Goal: Task Accomplishment & Management: Manage account settings

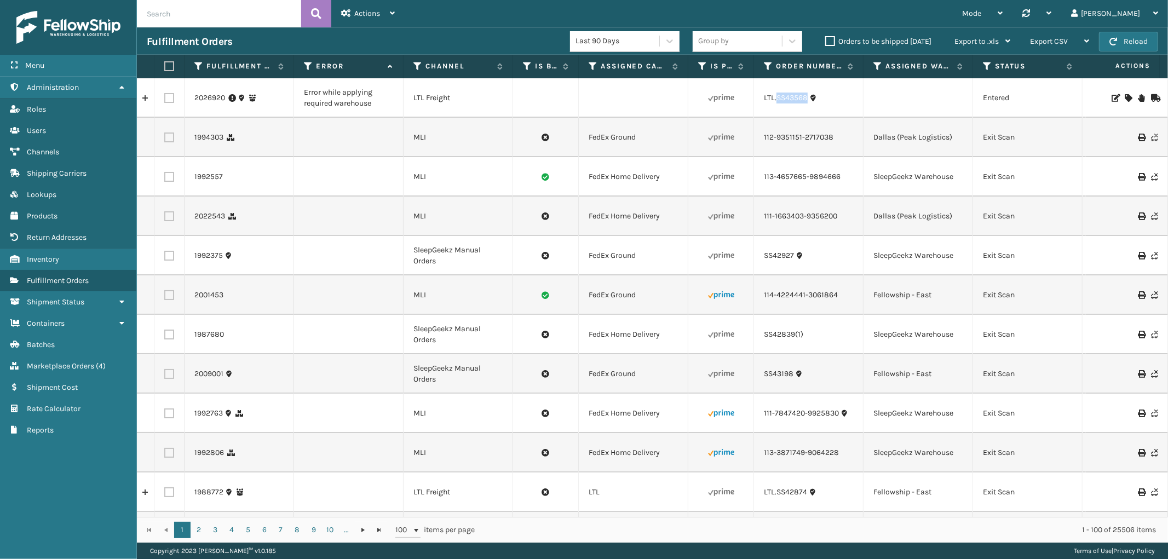
drag, startPoint x: 809, startPoint y: 107, endPoint x: 777, endPoint y: 106, distance: 31.2
click at [777, 106] on td "LTL.SS43568" at bounding box center [808, 97] width 109 height 39
copy link "SS43568"
click at [1118, 91] on td at bounding box center [1127, 97] width 82 height 39
click at [1124, 94] on icon at bounding box center [1127, 98] width 7 height 8
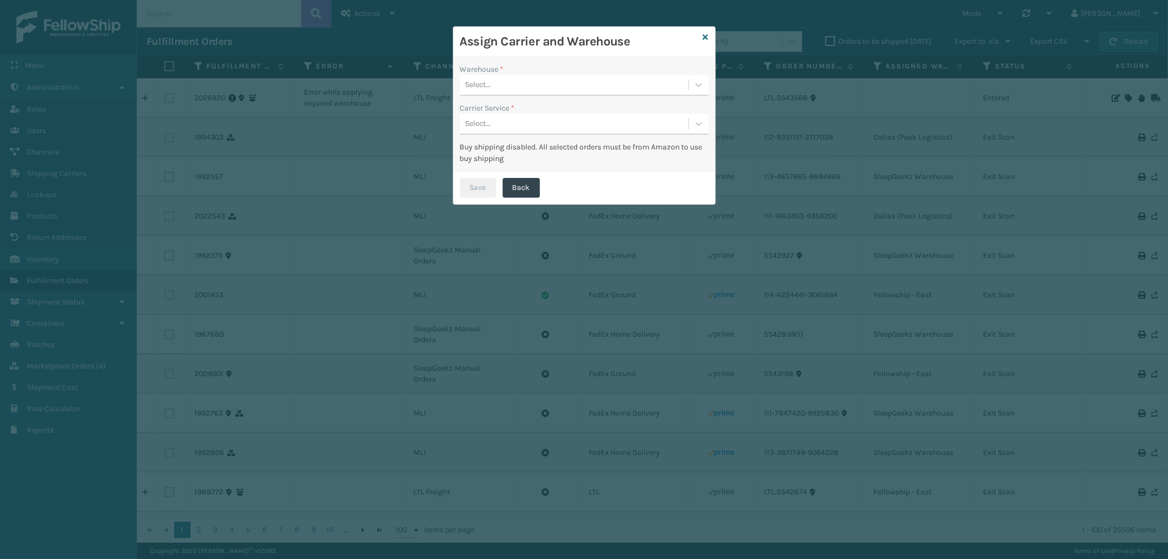
click at [535, 73] on div "Warehouse *" at bounding box center [584, 69] width 249 height 11
click at [536, 82] on div "Select..." at bounding box center [574, 85] width 228 height 18
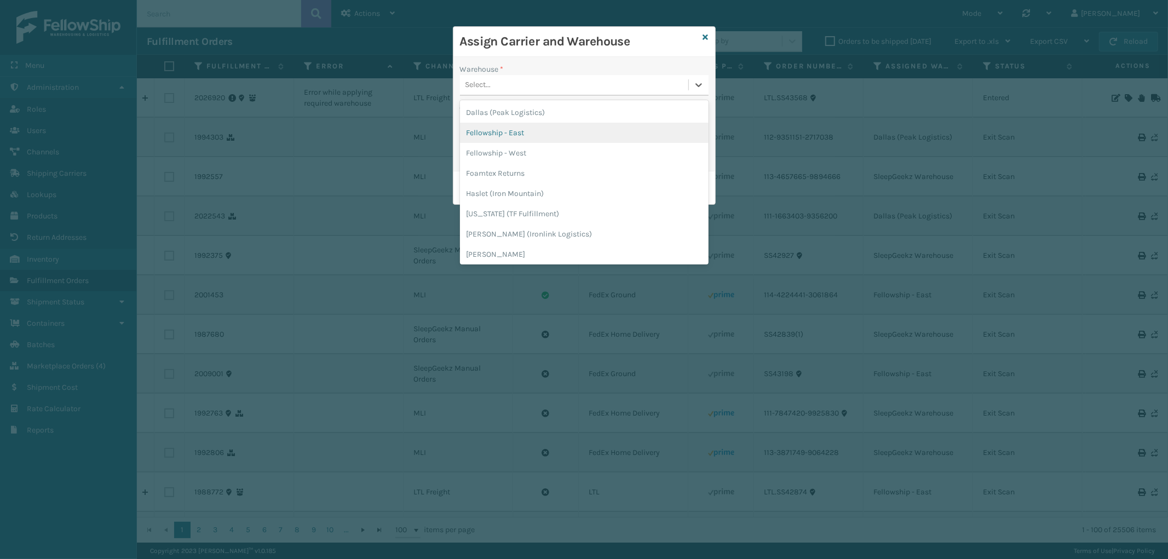
click at [528, 134] on div "Fellowship - East" at bounding box center [584, 133] width 249 height 20
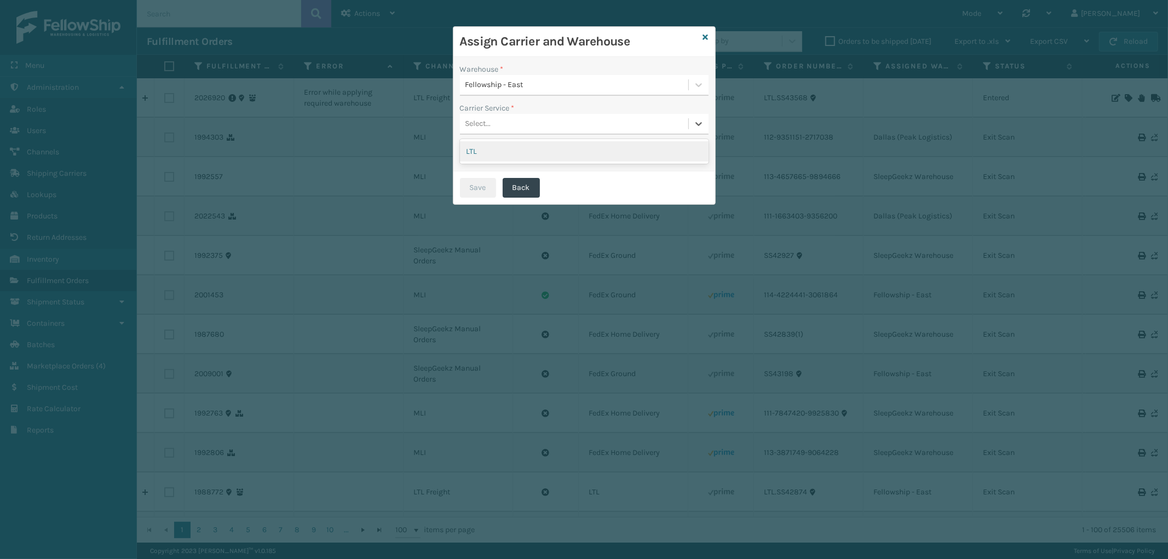
click at [530, 121] on div "Select..." at bounding box center [574, 124] width 228 height 18
drag, startPoint x: 524, startPoint y: 155, endPoint x: 513, endPoint y: 163, distance: 13.4
click at [524, 155] on div "LTL" at bounding box center [584, 151] width 249 height 20
click at [475, 183] on button "Save" at bounding box center [478, 188] width 36 height 20
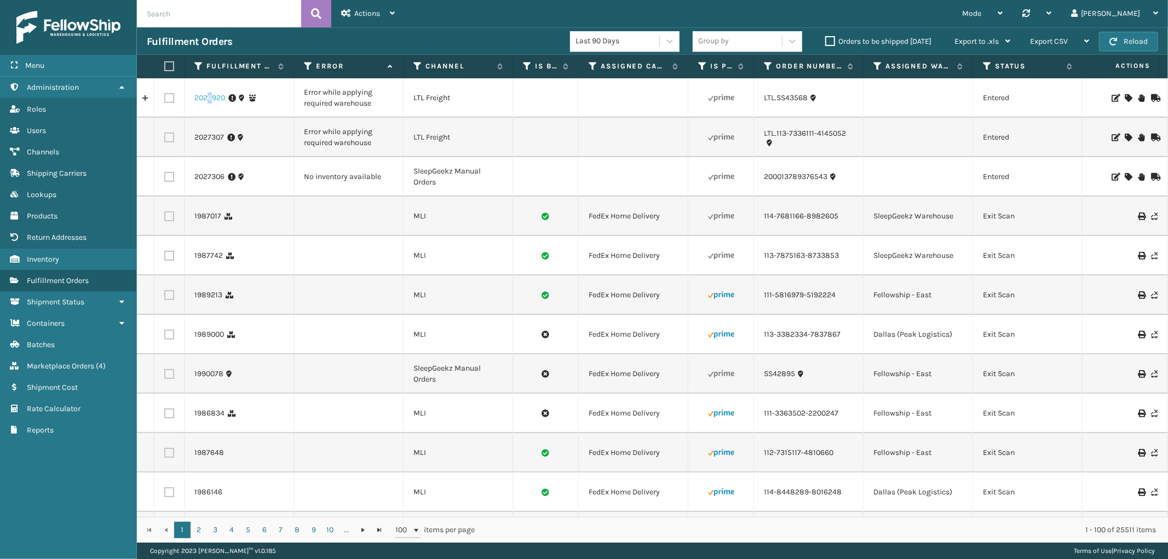
click at [211, 97] on link "2026920" at bounding box center [209, 98] width 31 height 11
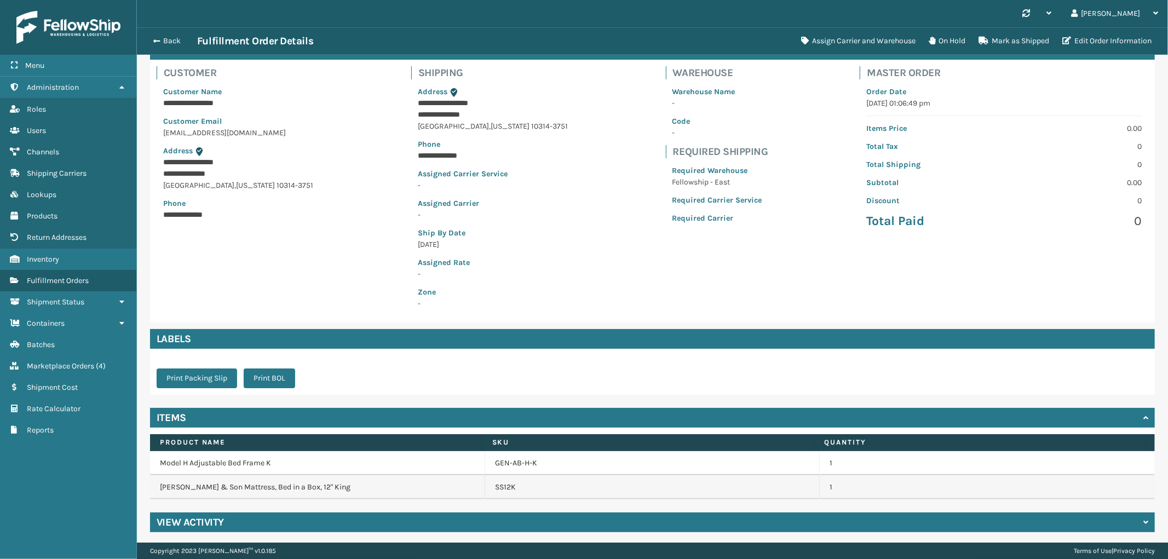
scroll to position [68, 0]
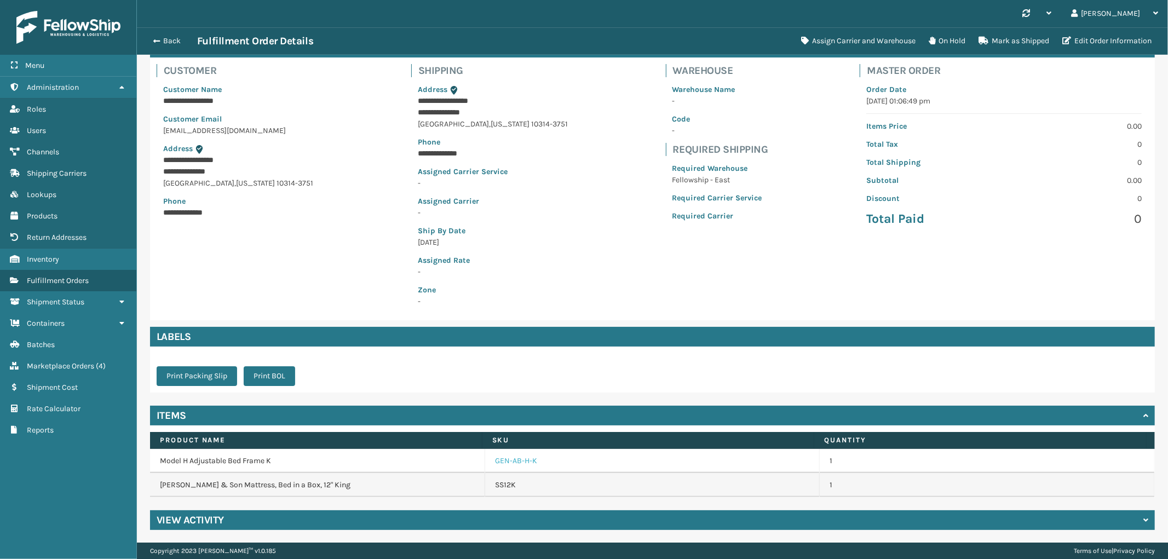
click at [521, 458] on link "GEN-AB-H-K" at bounding box center [516, 460] width 42 height 11
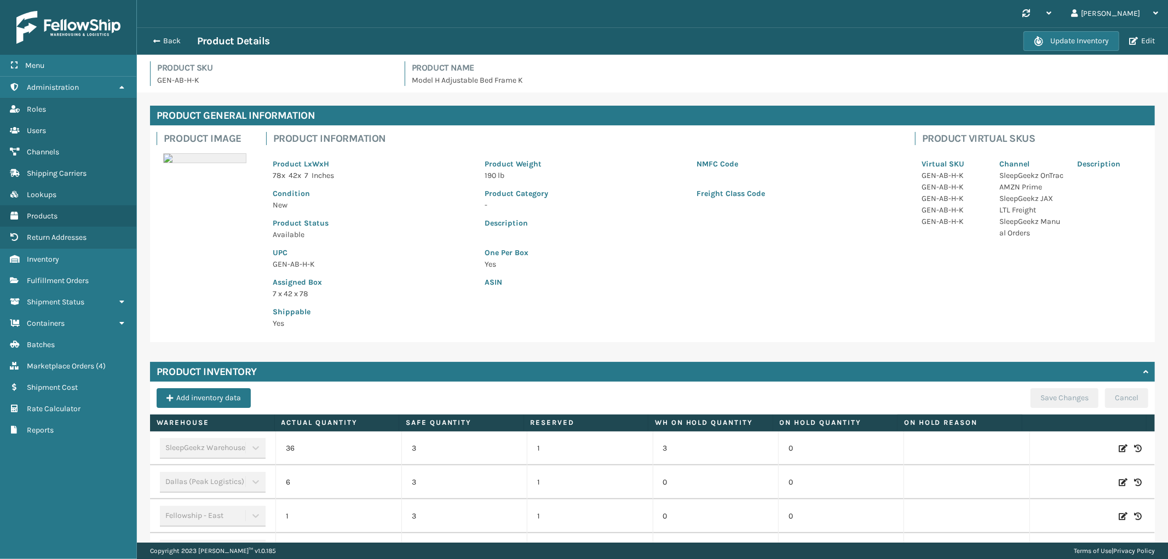
click at [1118, 515] on icon at bounding box center [1122, 516] width 9 height 11
click at [379, 521] on span "Increase value" at bounding box center [383, 517] width 9 height 9
type input "2"
click at [1039, 516] on button "ADD" at bounding box center [1049, 516] width 27 height 13
click at [1055, 391] on button "Save Changes" at bounding box center [1064, 398] width 68 height 20
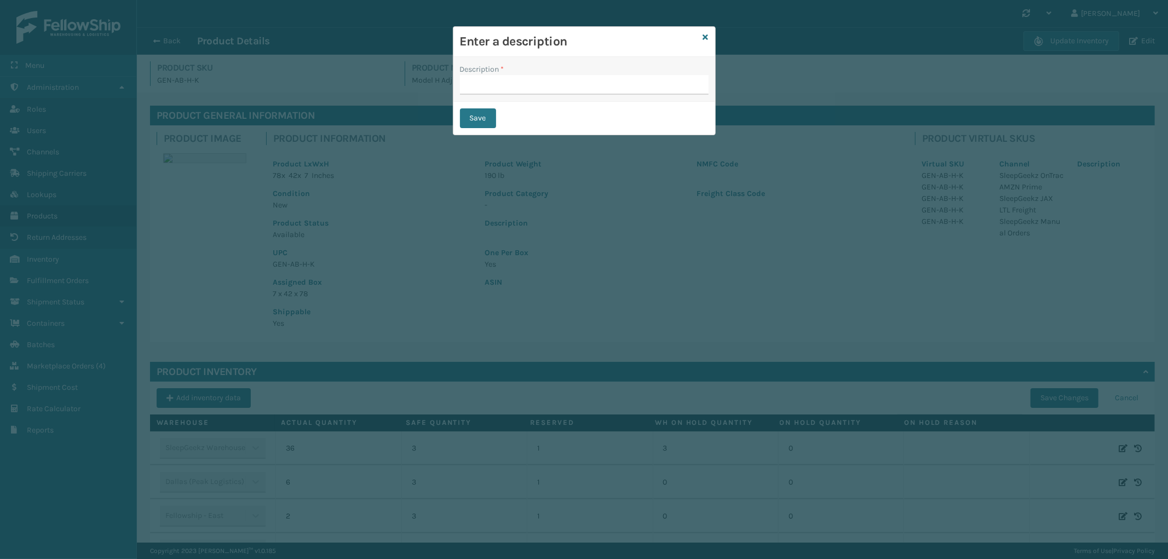
click at [499, 73] on label "Description *" at bounding box center [482, 69] width 44 height 11
click at [499, 75] on input "Description *" at bounding box center [584, 85] width 249 height 20
click at [502, 91] on input "Description *" at bounding box center [584, 85] width 249 height 20
type input "from inventory"
click at [491, 120] on button "Save" at bounding box center [478, 118] width 36 height 20
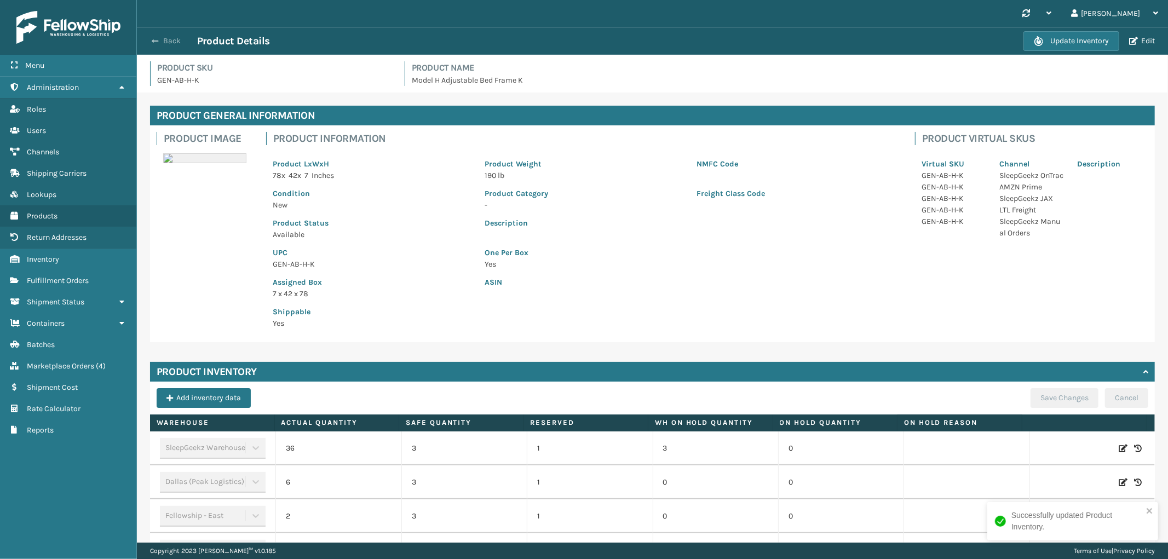
click at [166, 39] on button "Back" at bounding box center [172, 41] width 50 height 10
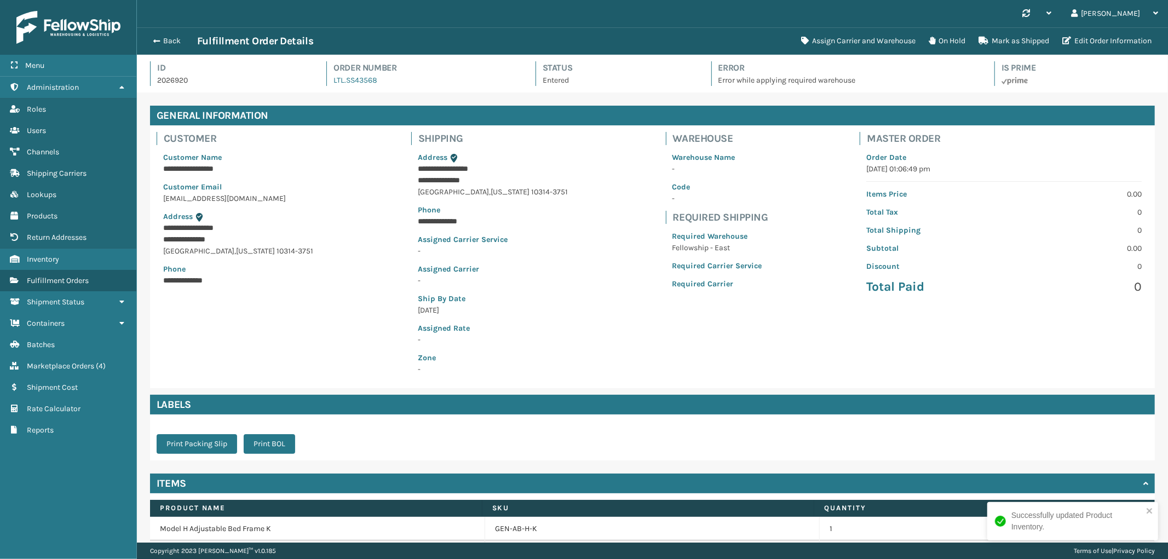
scroll to position [26, 1031]
click at [855, 44] on button "Assign Carrier and Warehouse" at bounding box center [858, 41] width 128 height 22
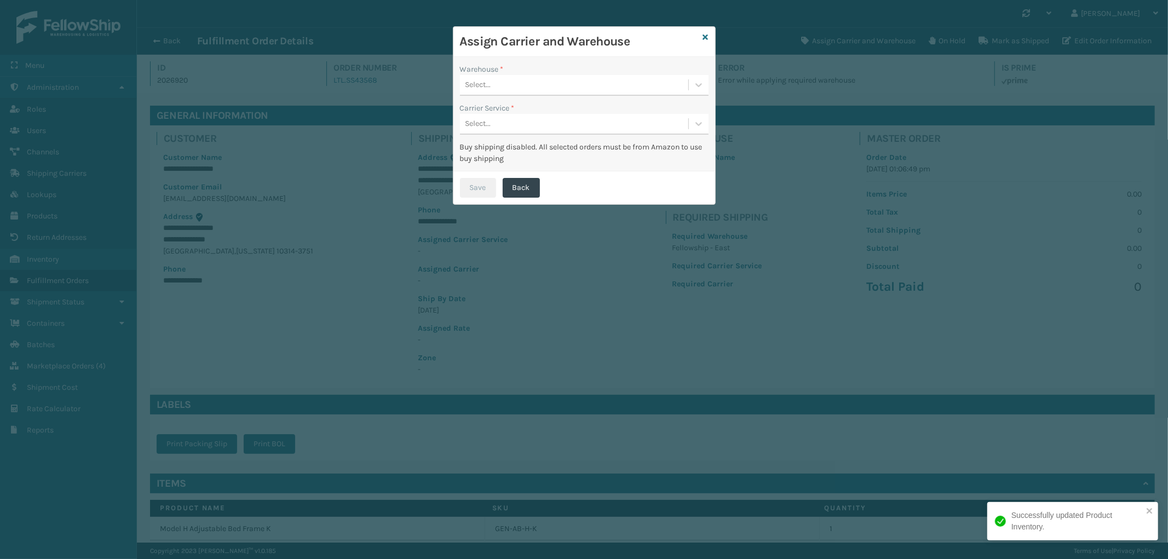
click at [570, 78] on div "Select..." at bounding box center [574, 85] width 228 height 18
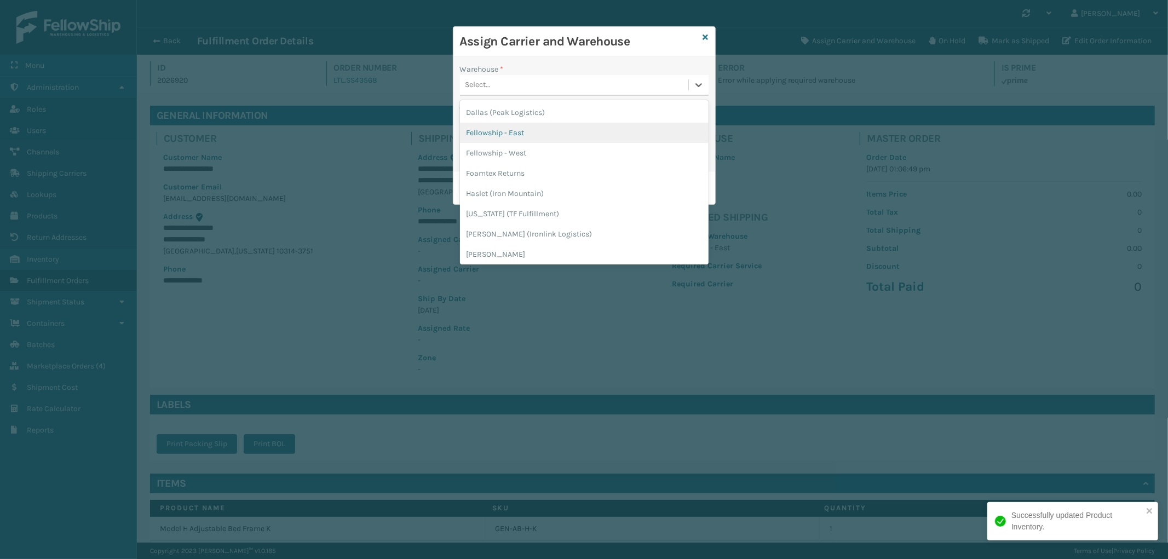
click at [542, 129] on div "Fellowship - East" at bounding box center [584, 133] width 249 height 20
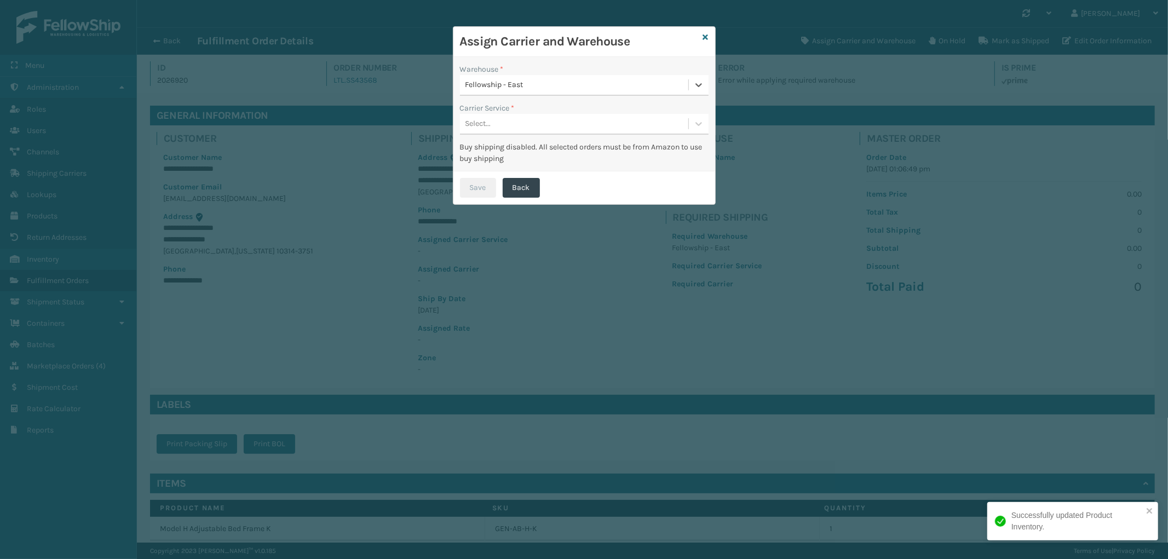
click at [546, 114] on div "Select..." at bounding box center [584, 124] width 249 height 21
drag, startPoint x: 538, startPoint y: 151, endPoint x: 521, endPoint y: 161, distance: 19.6
click at [537, 152] on div "LTL" at bounding box center [584, 151] width 249 height 20
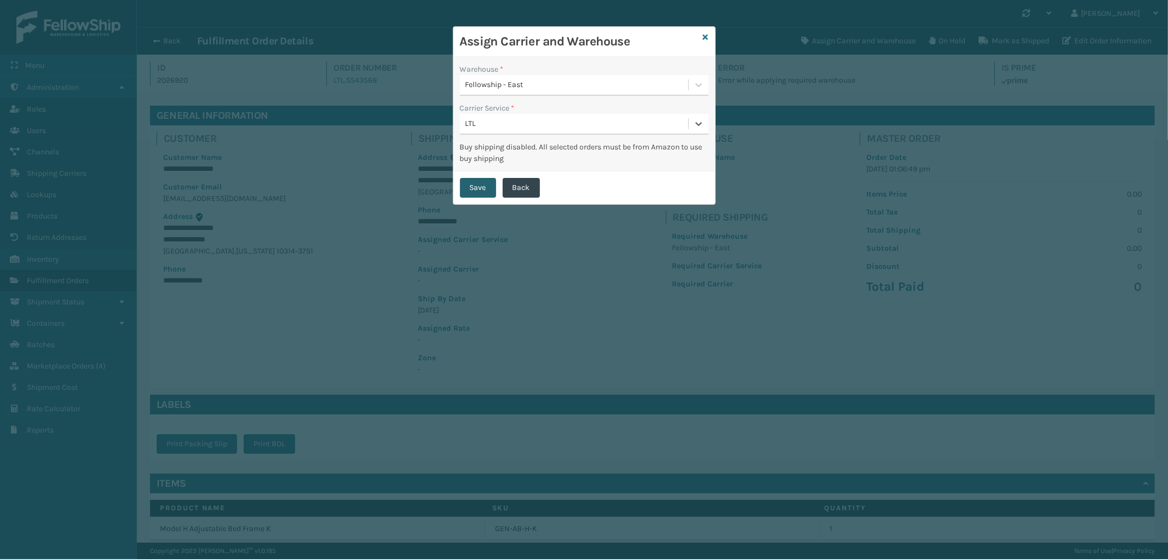
click at [486, 184] on button "Save" at bounding box center [478, 188] width 36 height 20
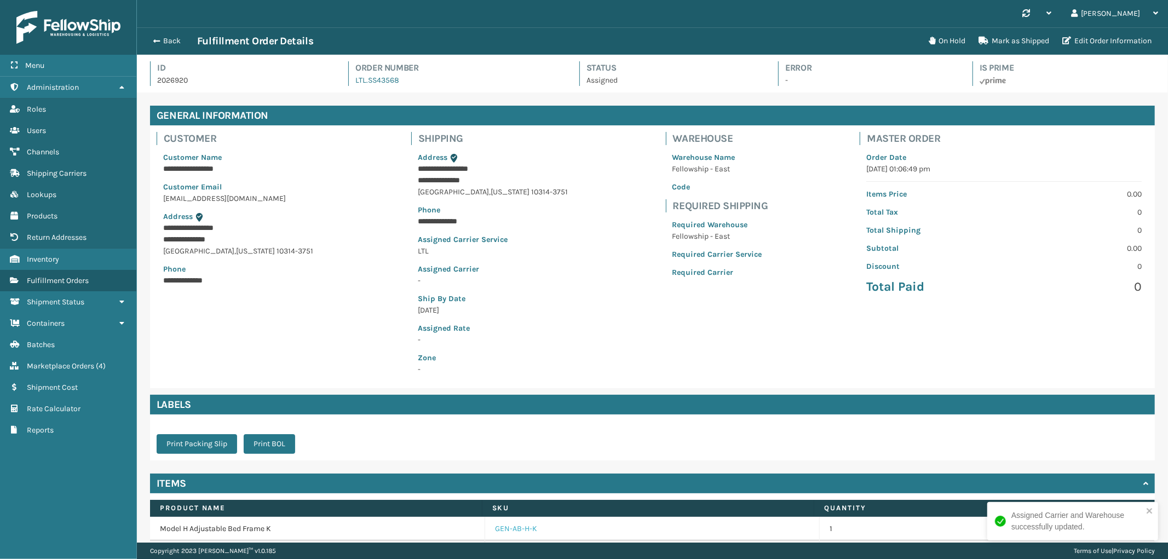
click at [517, 533] on link "GEN-AB-H-K" at bounding box center [516, 528] width 42 height 11
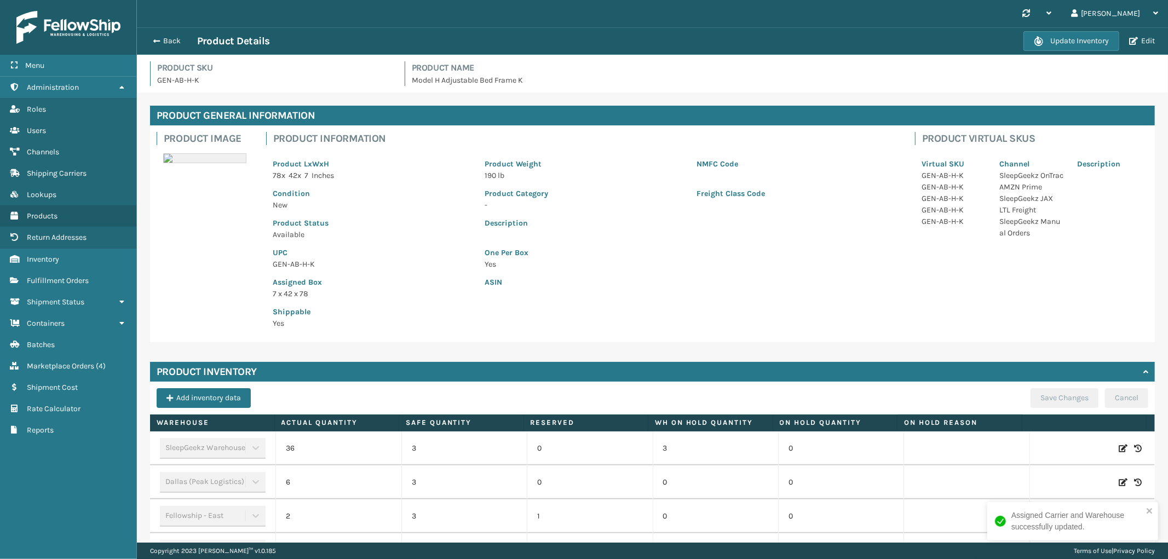
scroll to position [70, 0]
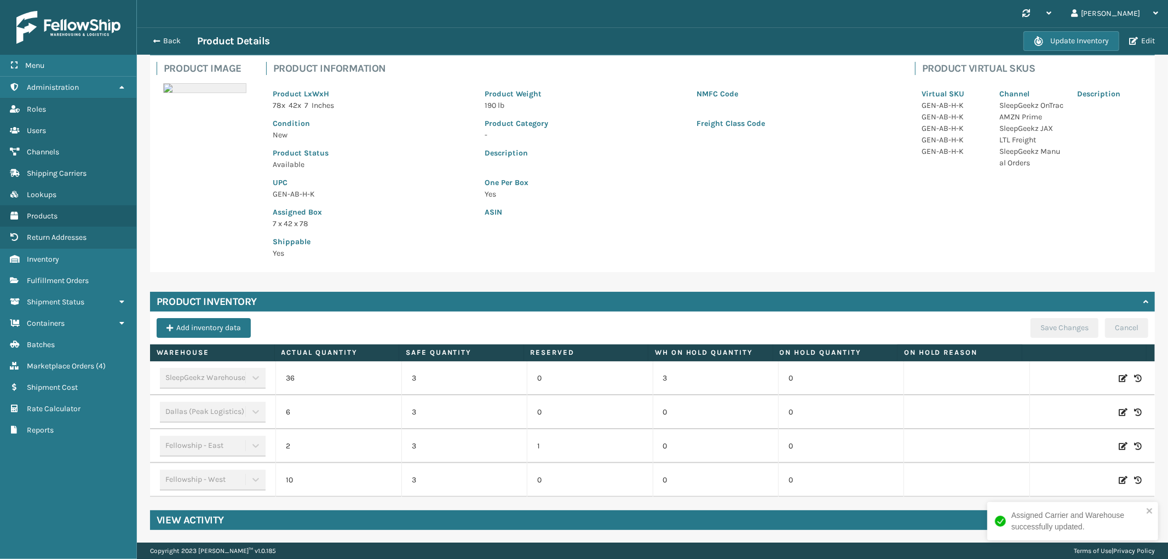
click at [1118, 446] on icon at bounding box center [1122, 446] width 9 height 11
click at [291, 443] on span "Decrease value" at bounding box center [293, 447] width 9 height 9
type input "1"
click at [1038, 443] on button "ADD" at bounding box center [1049, 446] width 27 height 13
click at [1030, 321] on button "Save Changes" at bounding box center [1064, 328] width 68 height 20
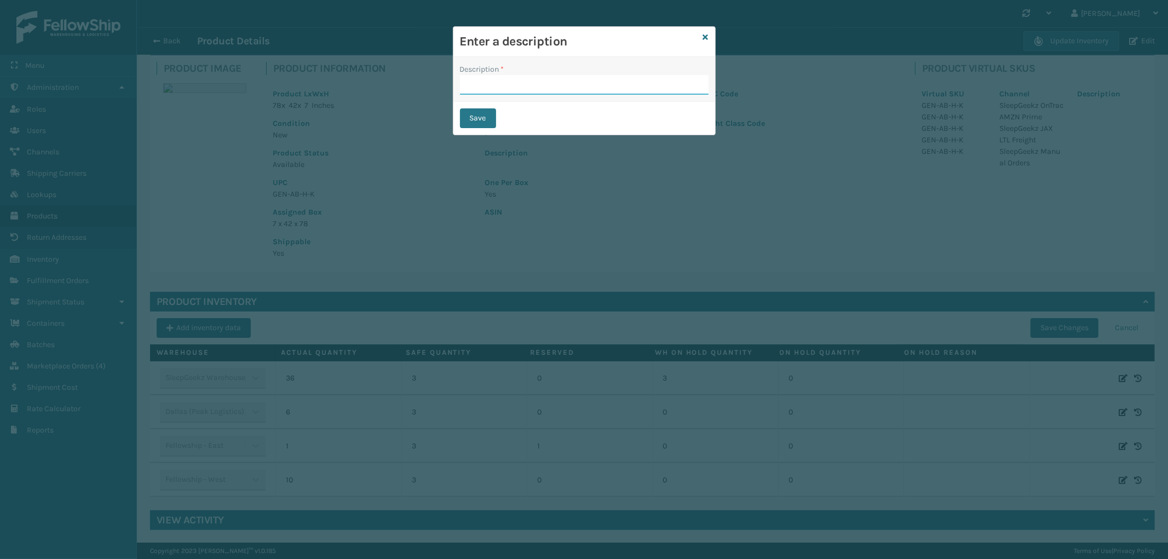
click at [503, 83] on input "Description *" at bounding box center [584, 85] width 249 height 20
type input "Warehouse counted"
click at [494, 116] on button "Save" at bounding box center [478, 118] width 36 height 20
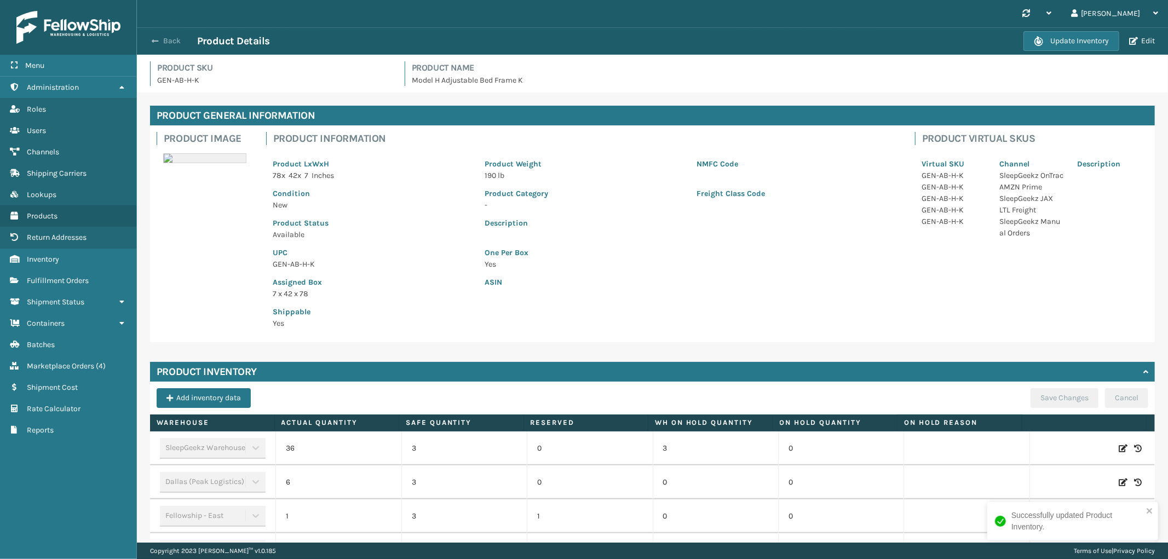
click at [172, 36] on button "Back" at bounding box center [172, 41] width 50 height 10
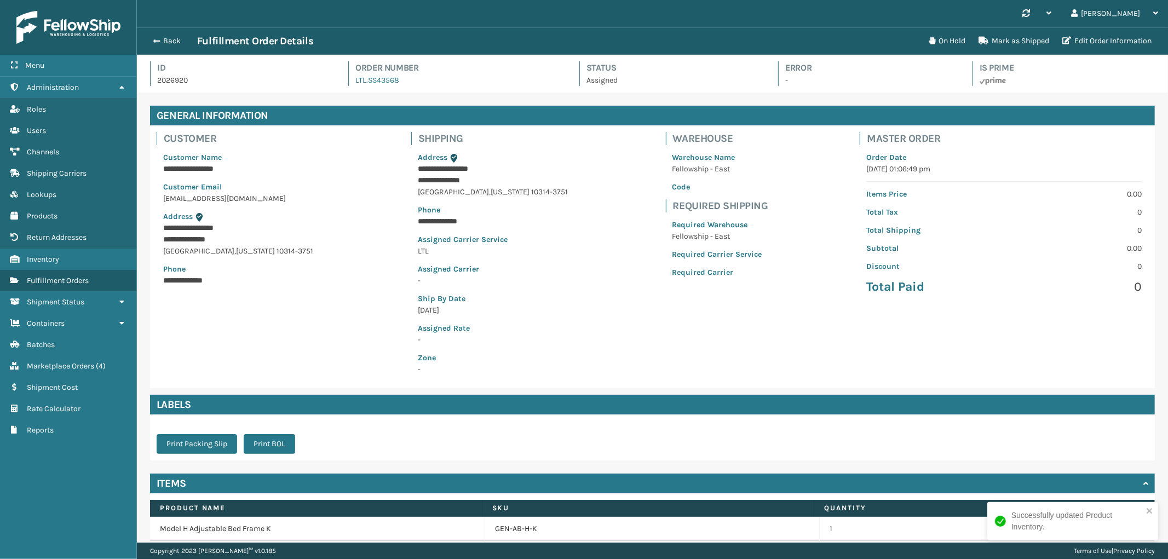
scroll to position [26, 1031]
click at [174, 43] on button "Back" at bounding box center [172, 41] width 50 height 10
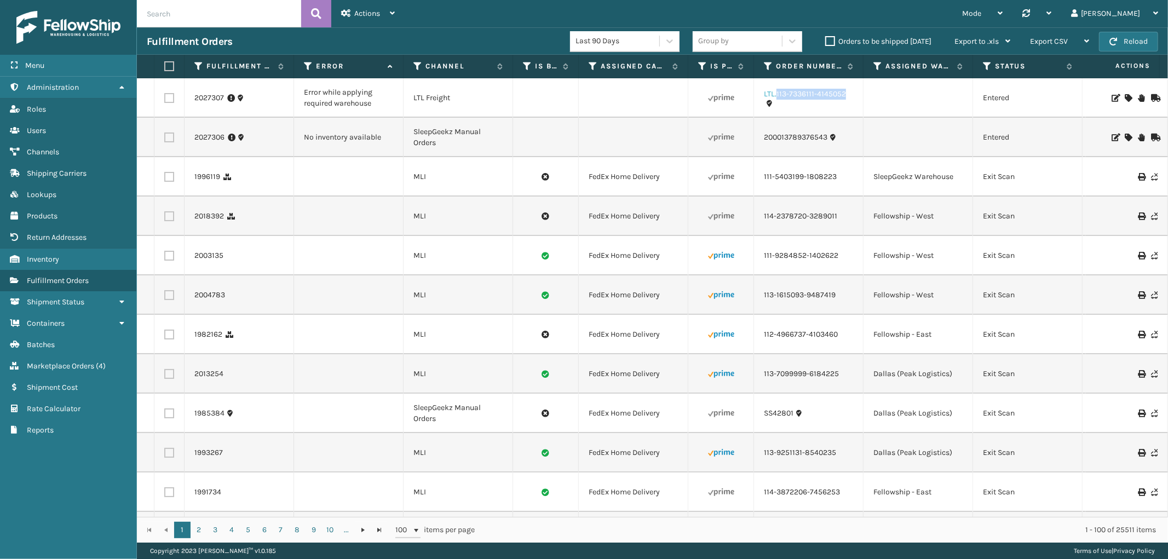
drag, startPoint x: 856, startPoint y: 91, endPoint x: 776, endPoint y: 99, distance: 80.8
click at [776, 99] on td "LTL.113-7336111-4145052" at bounding box center [808, 97] width 109 height 39
copy link "113-7336111-4145052"
click at [1124, 97] on icon at bounding box center [1127, 98] width 7 height 8
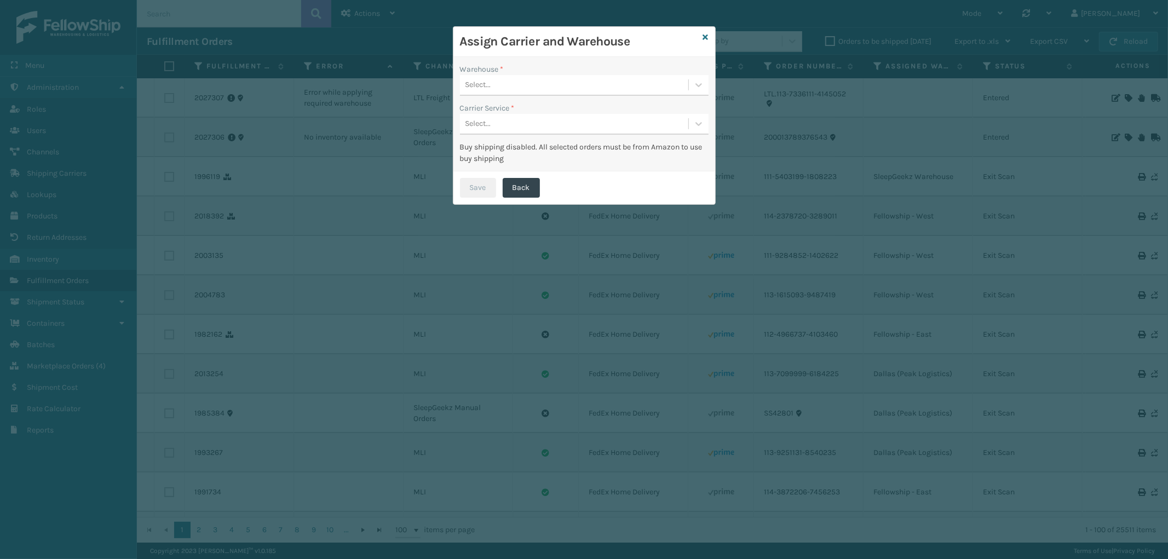
click at [511, 85] on div "Select..." at bounding box center [574, 85] width 228 height 18
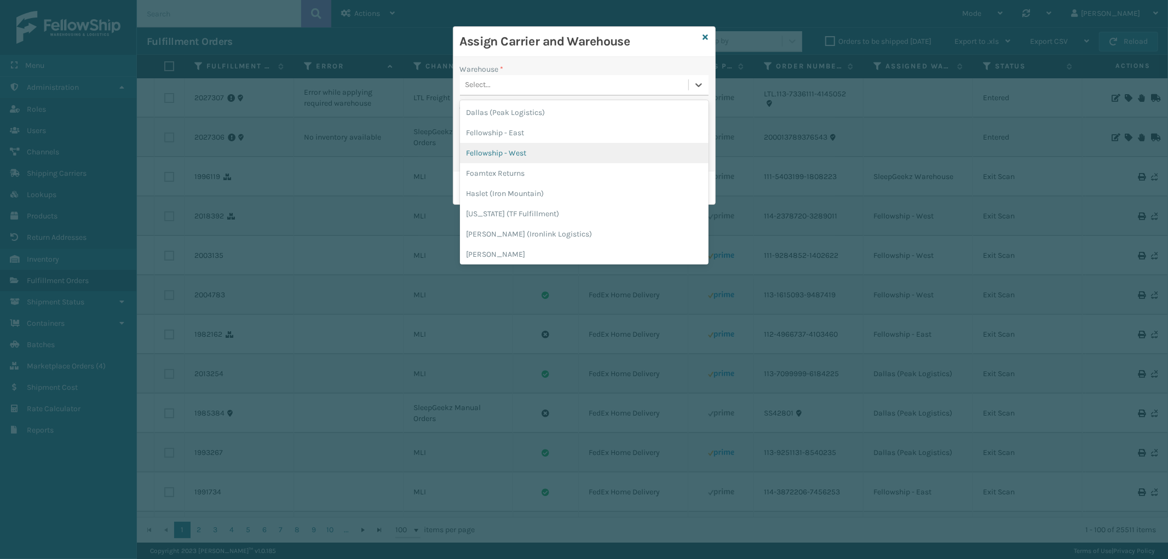
click at [502, 146] on div "Fellowship - West" at bounding box center [584, 153] width 249 height 20
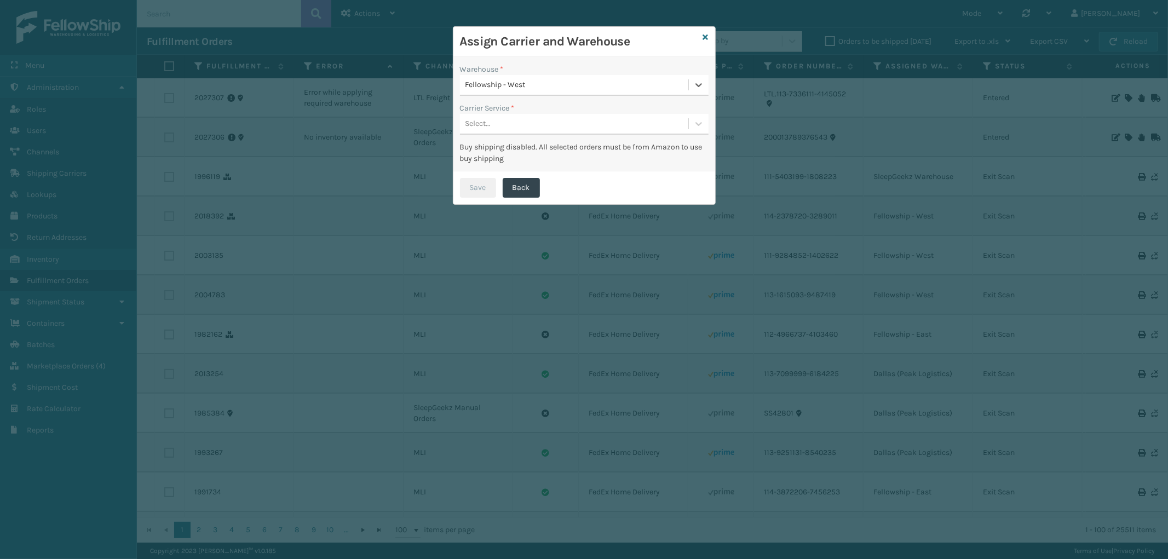
click at [508, 116] on div "Select..." at bounding box center [574, 124] width 228 height 18
click at [512, 150] on div "LTL" at bounding box center [584, 151] width 249 height 20
click at [482, 187] on button "Save" at bounding box center [478, 188] width 36 height 20
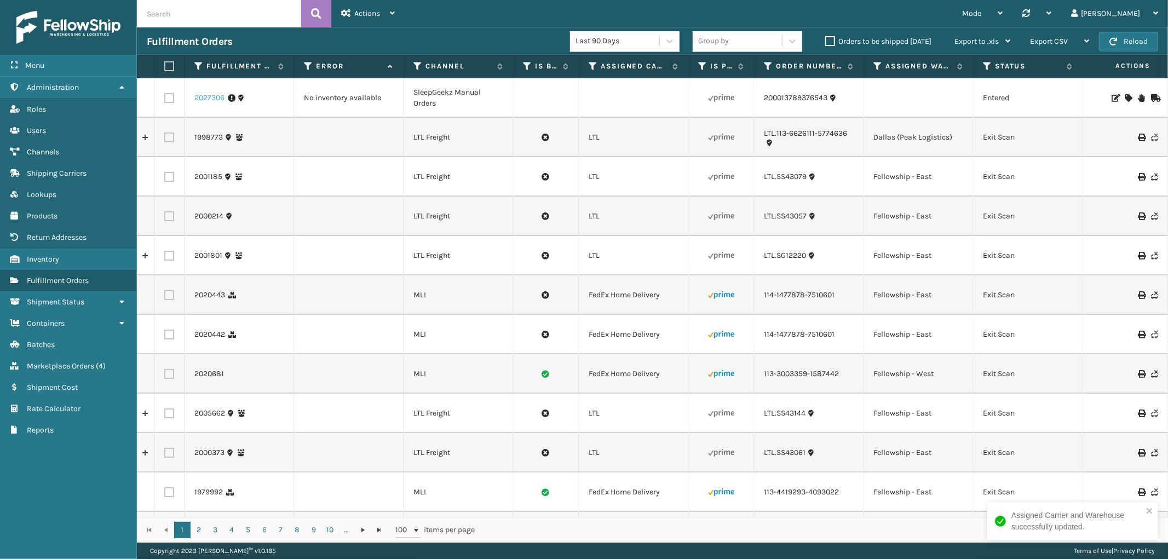
click at [218, 95] on link "2027306" at bounding box center [209, 98] width 30 height 11
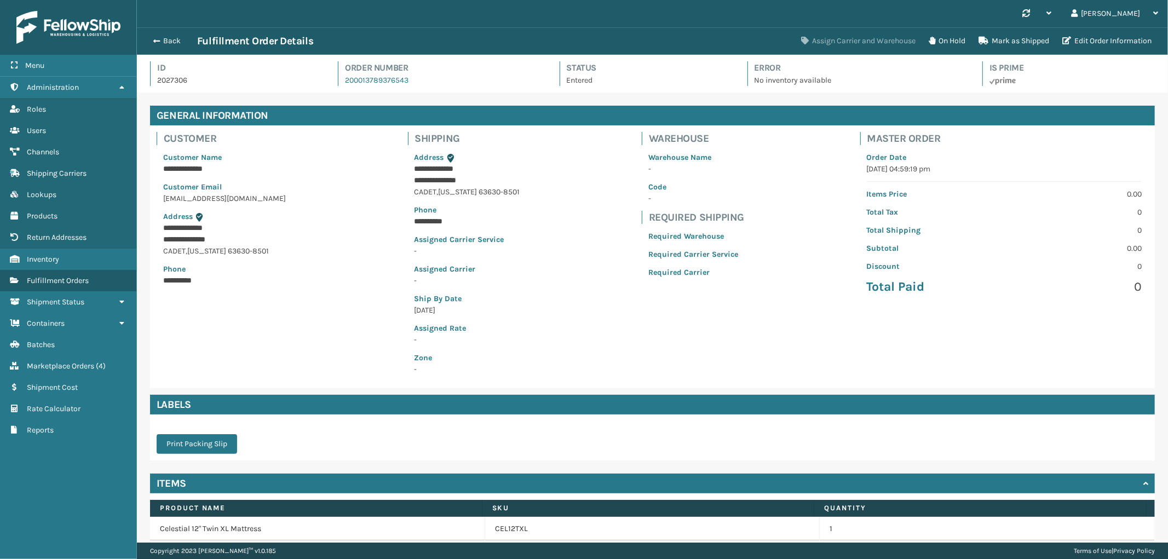
click at [844, 39] on button "Assign Carrier and Warehouse" at bounding box center [858, 41] width 128 height 22
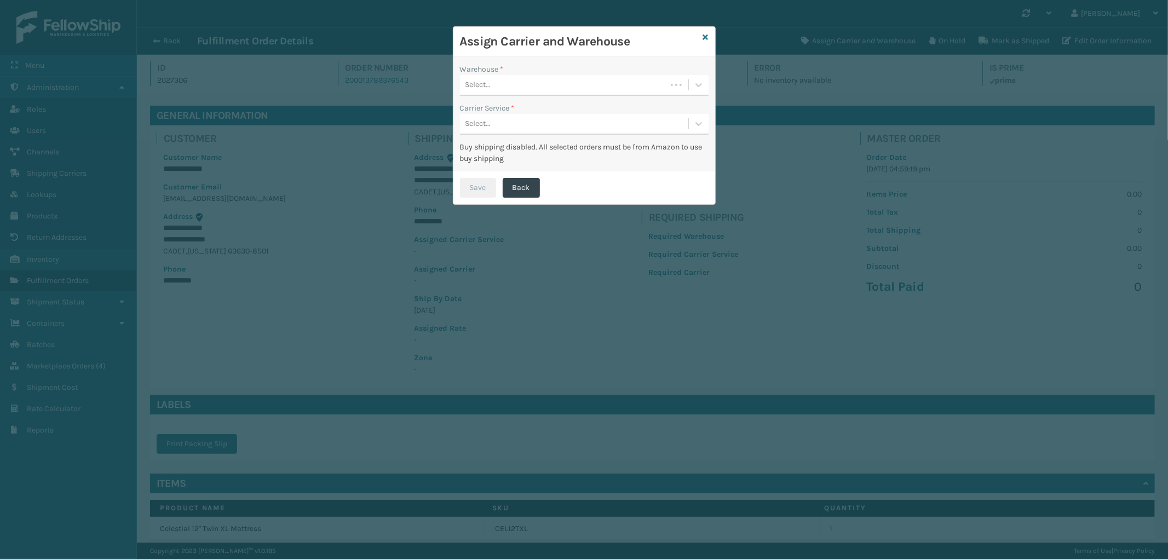
click at [587, 92] on div "Select..." at bounding box center [563, 85] width 206 height 18
click at [533, 130] on div "Fellowship - East" at bounding box center [584, 133] width 249 height 20
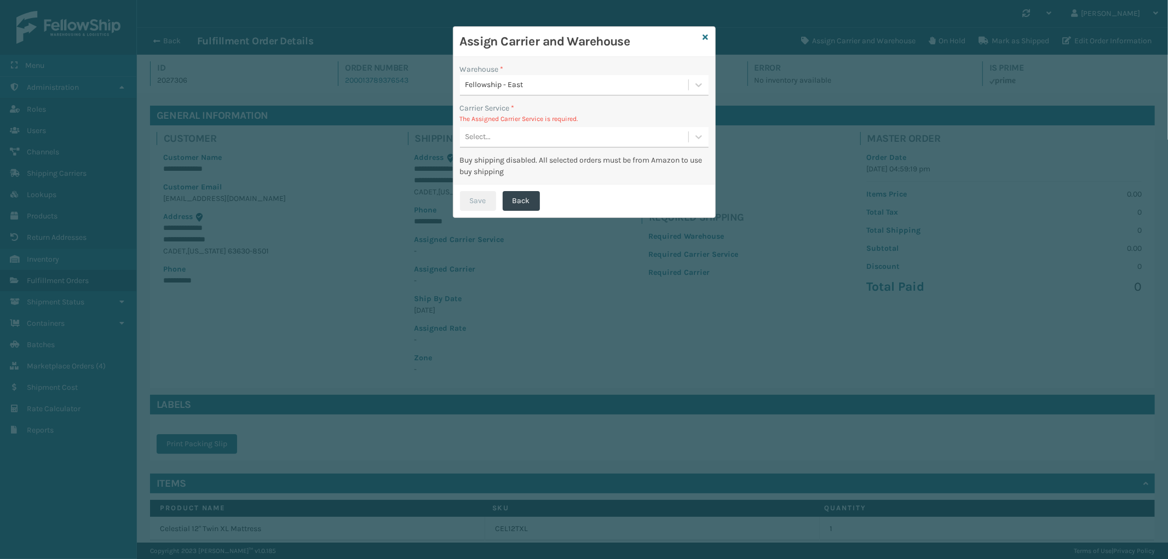
click at [564, 132] on div "Select..." at bounding box center [574, 137] width 228 height 18
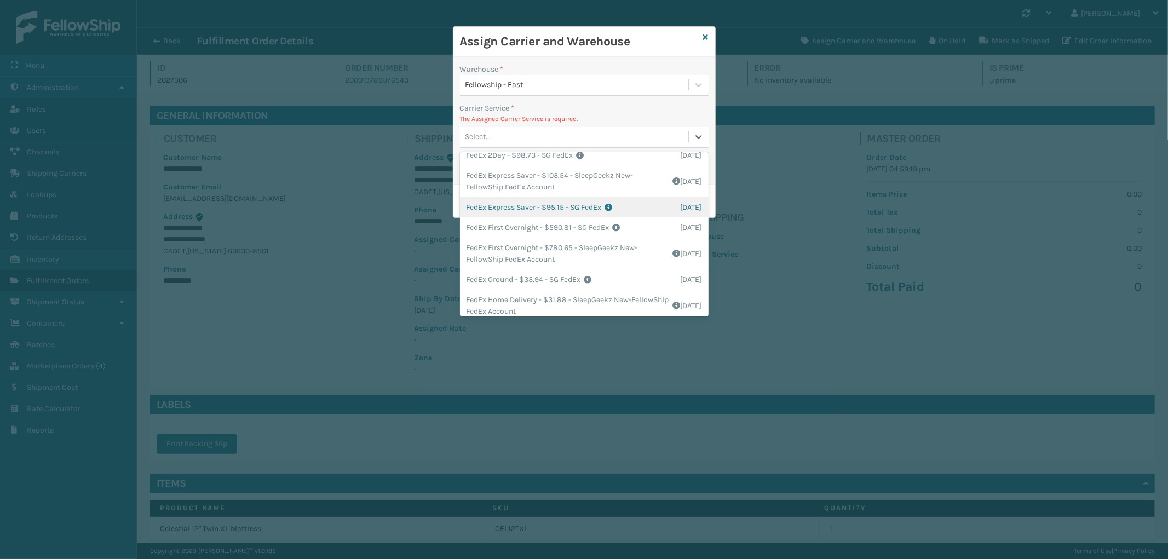
scroll to position [61, 0]
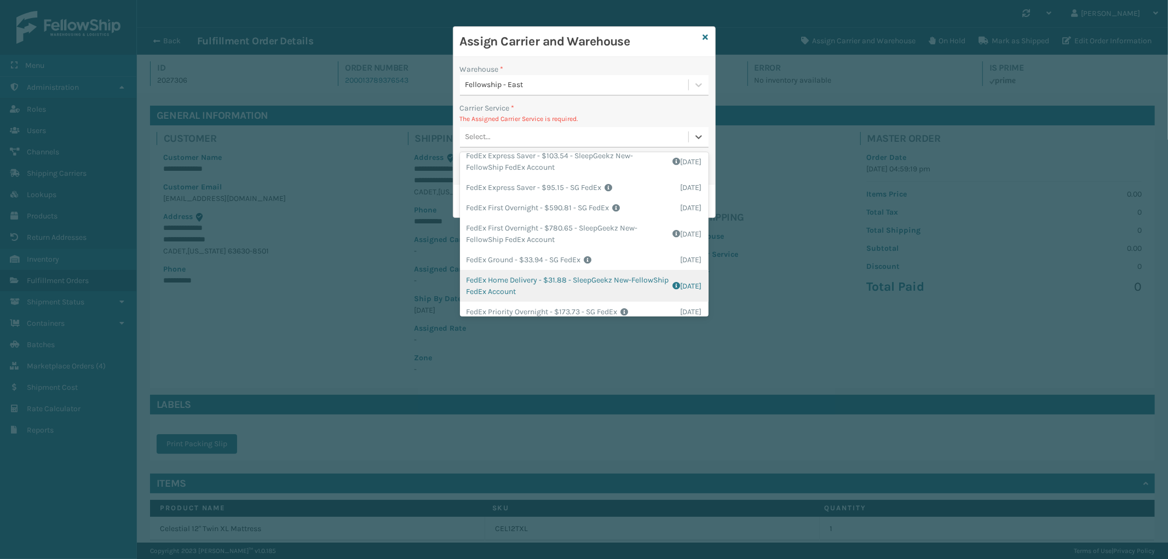
click at [577, 276] on div "FedEx Home Delivery - $31.88 - SleepGeekz New-FellowShip FedEx Account Shipping…" at bounding box center [584, 286] width 249 height 32
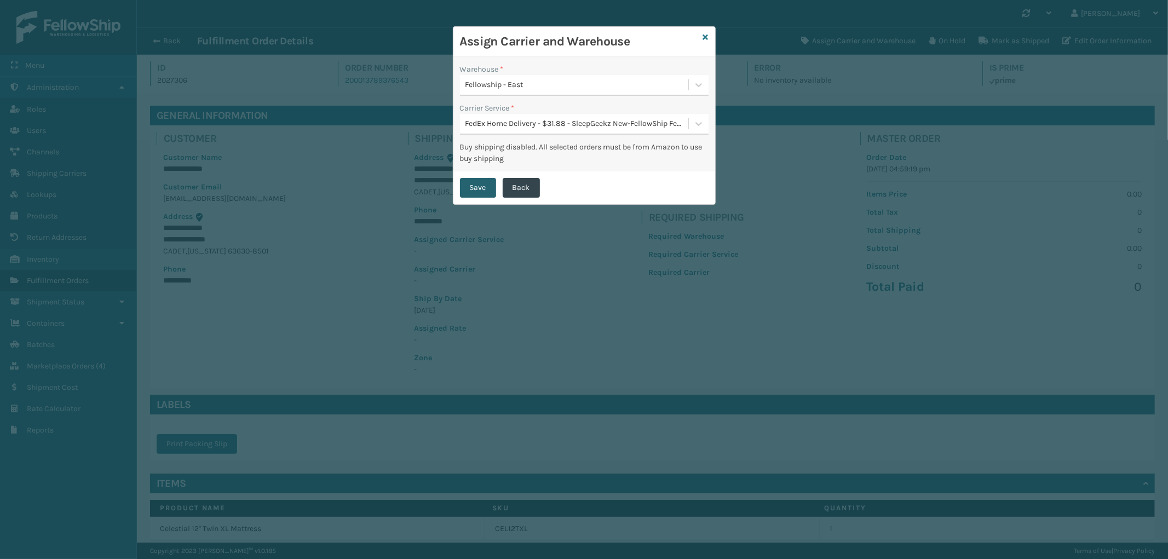
click at [484, 182] on button "Save" at bounding box center [478, 188] width 36 height 20
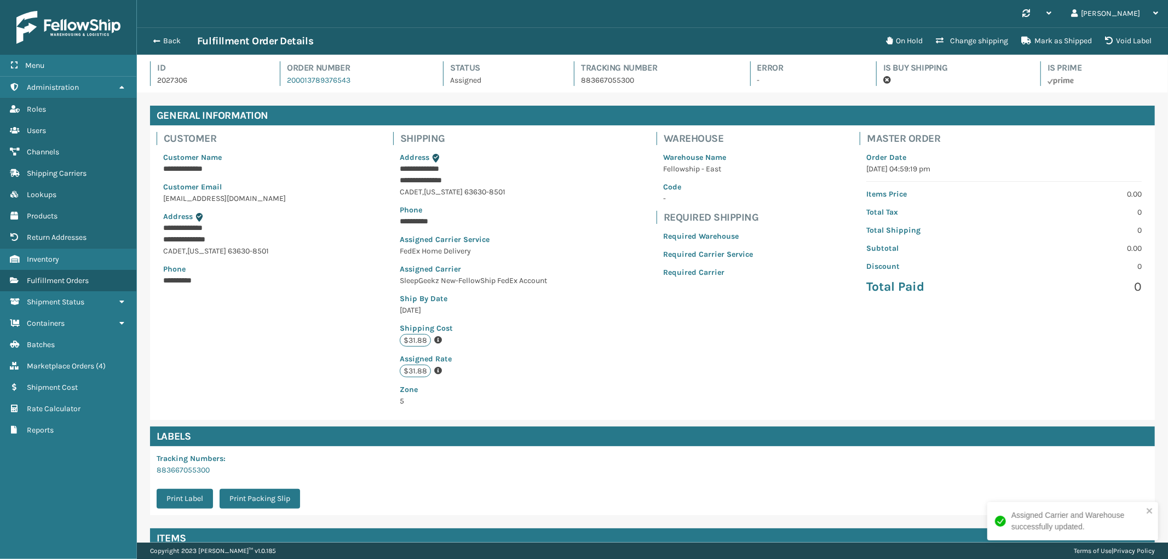
scroll to position [26, 1031]
click at [174, 43] on button "Back" at bounding box center [172, 41] width 50 height 10
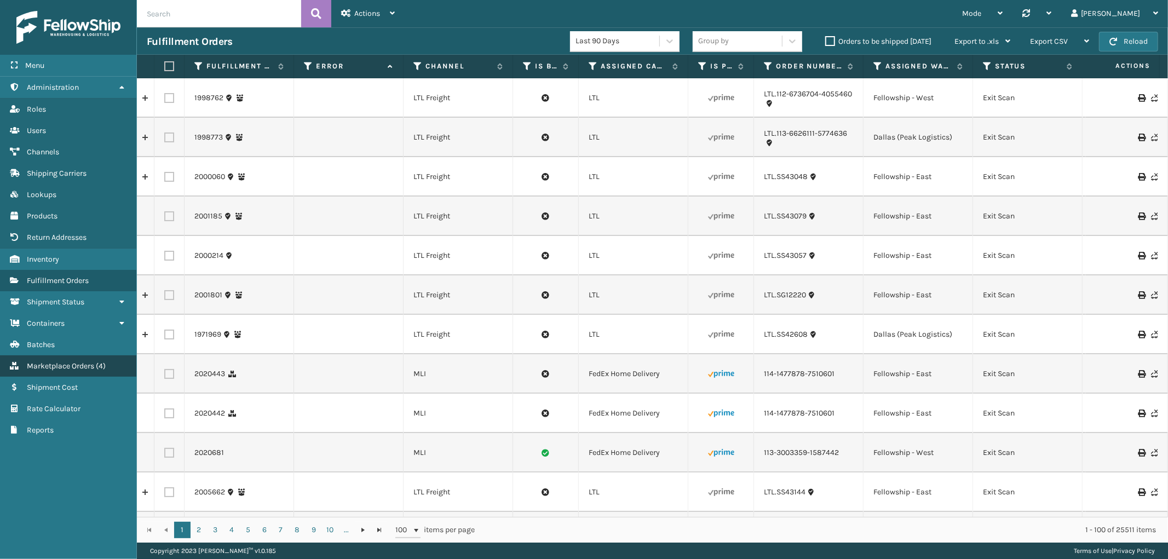
click at [73, 361] on span "Marketplace Orders" at bounding box center [60, 365] width 67 height 9
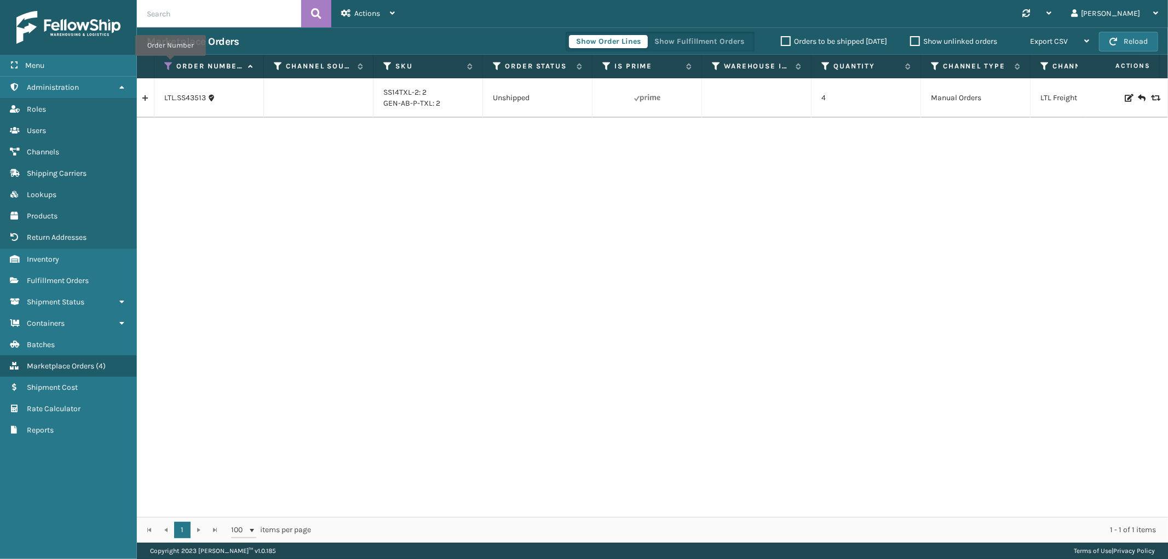
click at [170, 64] on icon at bounding box center [168, 66] width 9 height 10
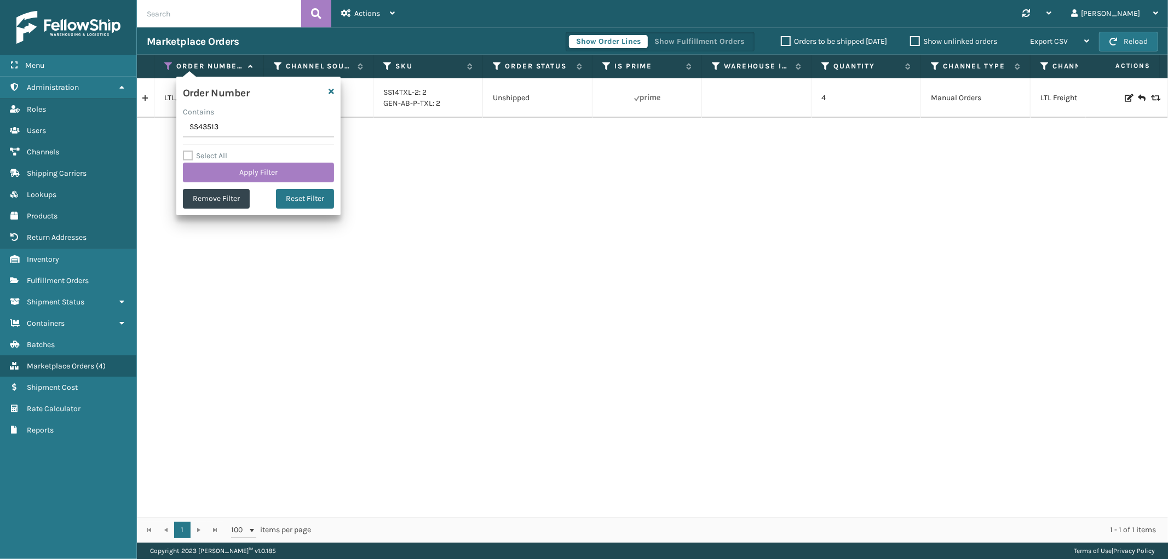
click at [201, 125] on input "SS43513" at bounding box center [258, 128] width 151 height 20
type input "SS43482"
click at [212, 170] on button "Apply Filter" at bounding box center [258, 173] width 151 height 20
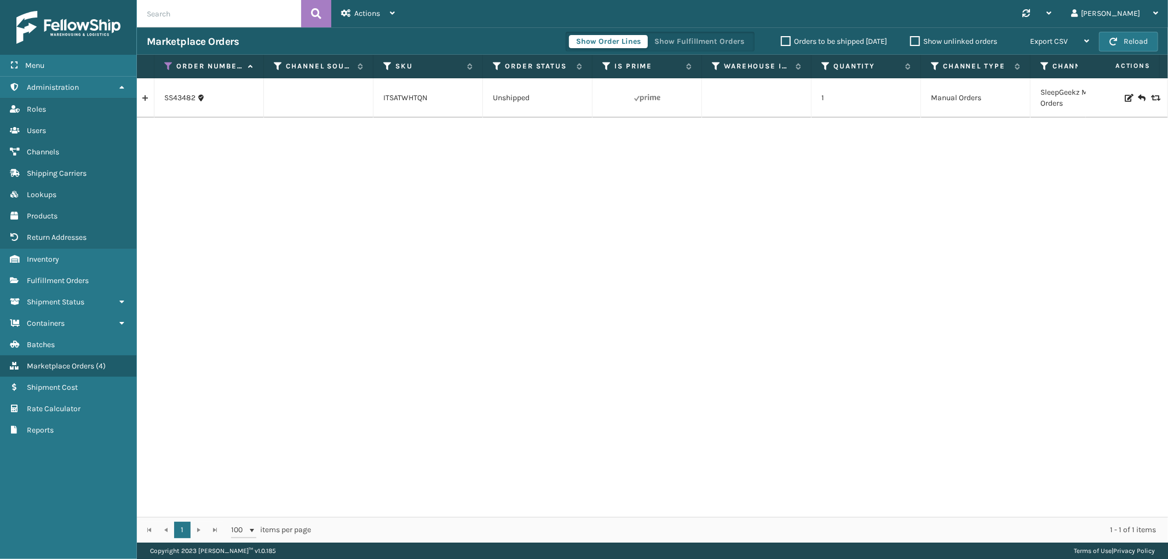
click at [146, 100] on link at bounding box center [145, 98] width 17 height 18
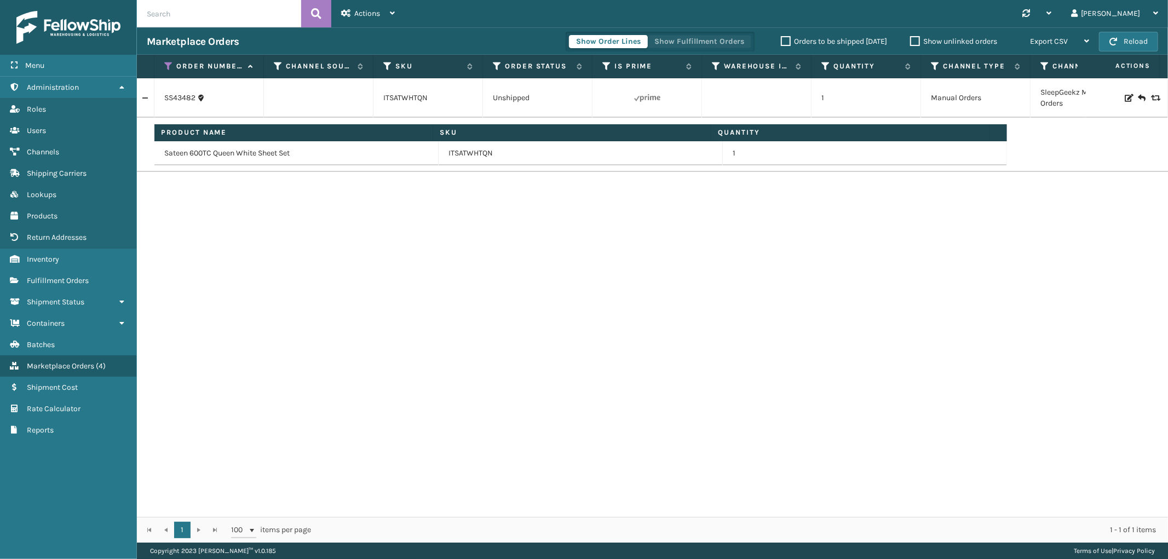
click at [674, 42] on button "Show Fulfillment Orders" at bounding box center [699, 41] width 104 height 13
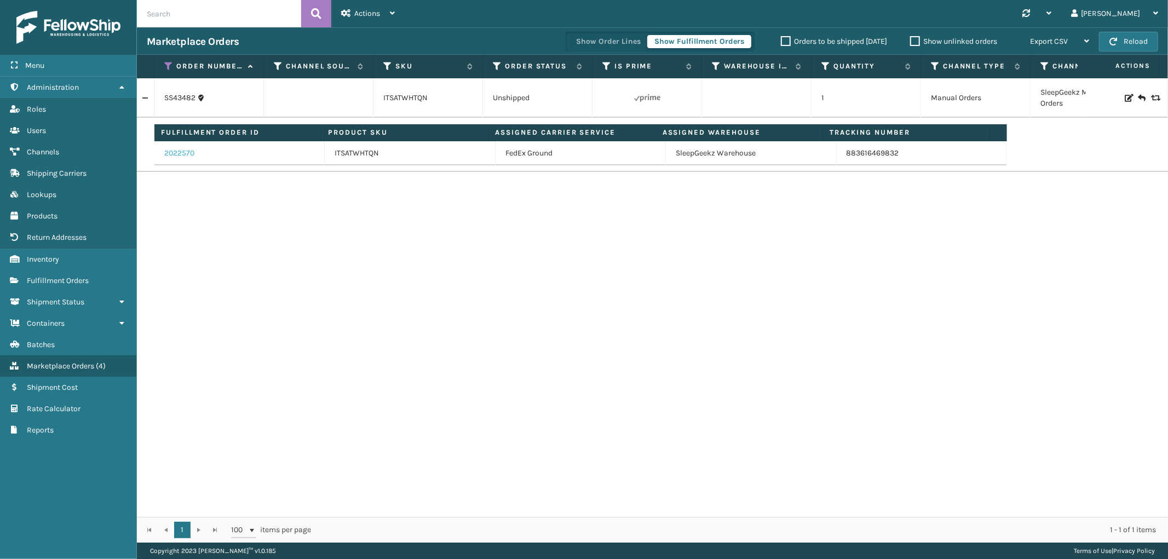
click at [187, 157] on link "2022570" at bounding box center [179, 153] width 30 height 11
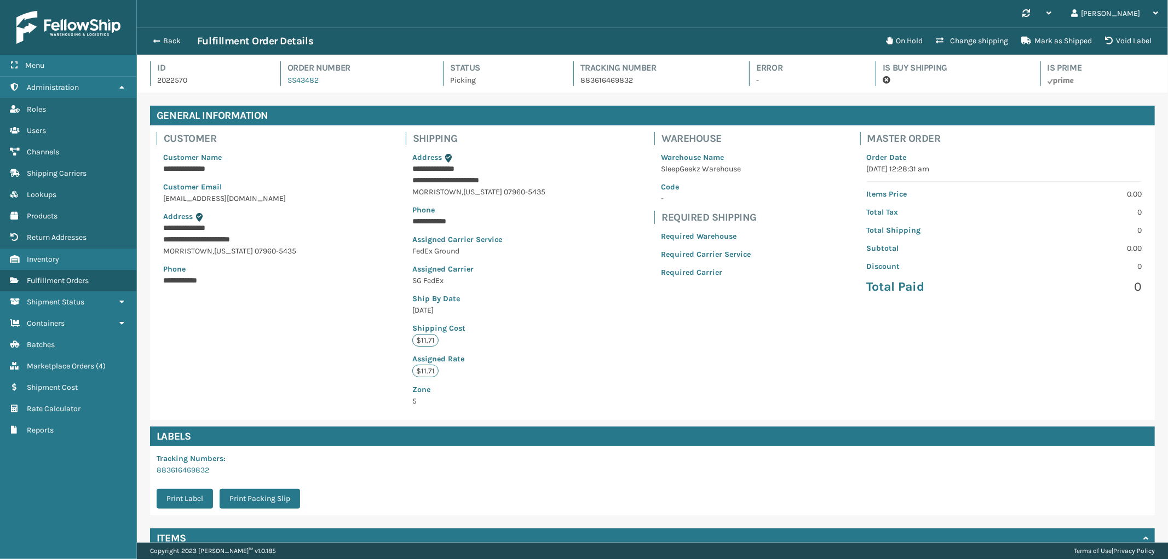
scroll to position [26, 1031]
click at [174, 43] on button "Back" at bounding box center [172, 41] width 50 height 10
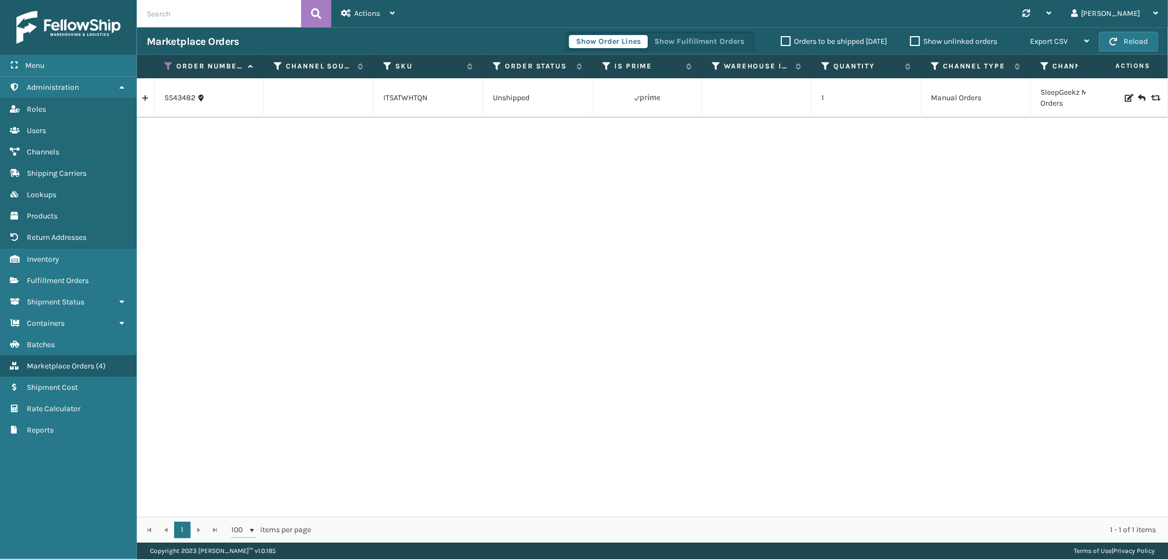
click at [171, 59] on th "Order Number" at bounding box center [208, 67] width 109 height 24
click at [172, 68] on icon at bounding box center [168, 66] width 9 height 10
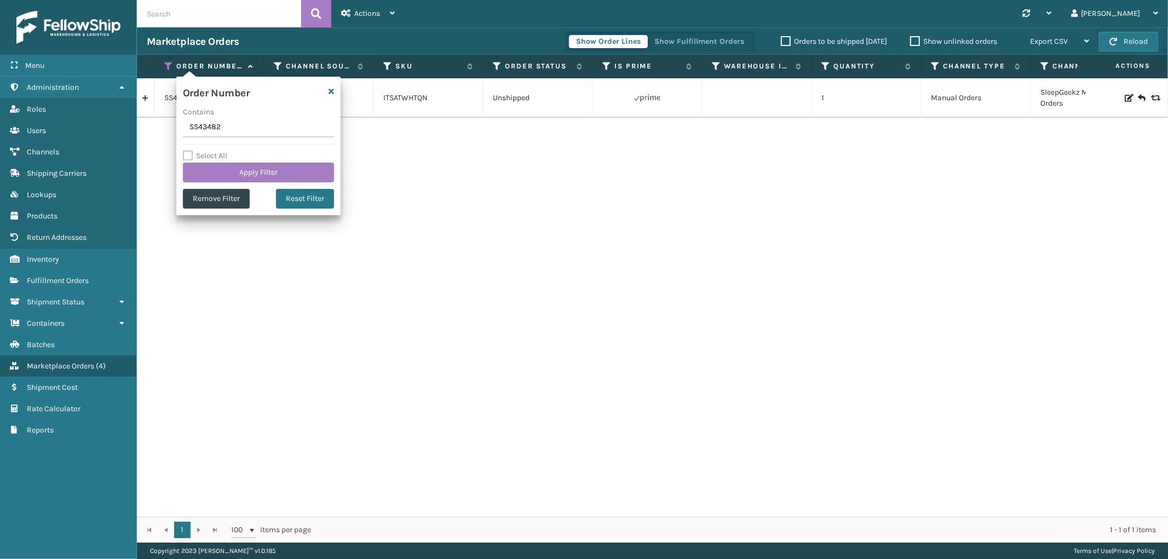
click at [203, 135] on input "SS43482" at bounding box center [258, 128] width 151 height 20
type input "111-8866040-7073846"
click at [208, 176] on button "Apply Filter" at bounding box center [258, 173] width 151 height 20
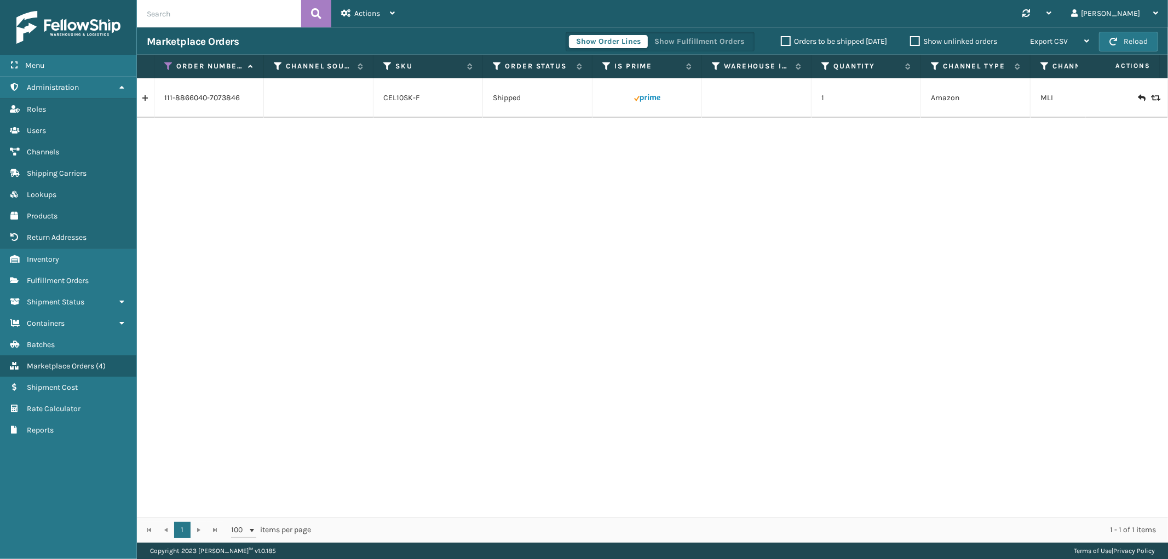
click at [145, 100] on link at bounding box center [145, 98] width 17 height 18
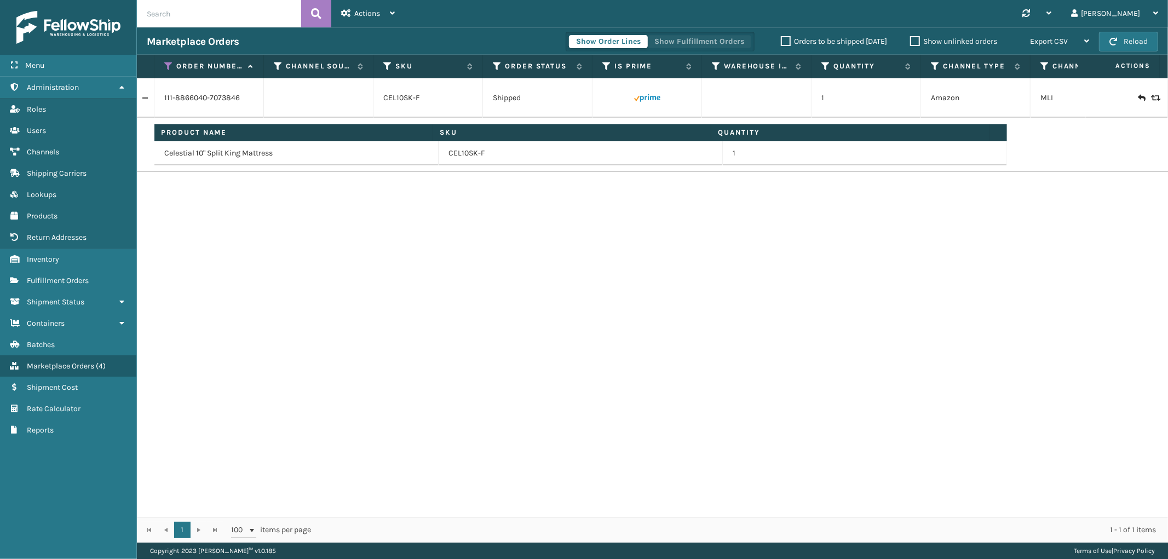
click at [696, 44] on button "Show Fulfillment Orders" at bounding box center [699, 41] width 104 height 13
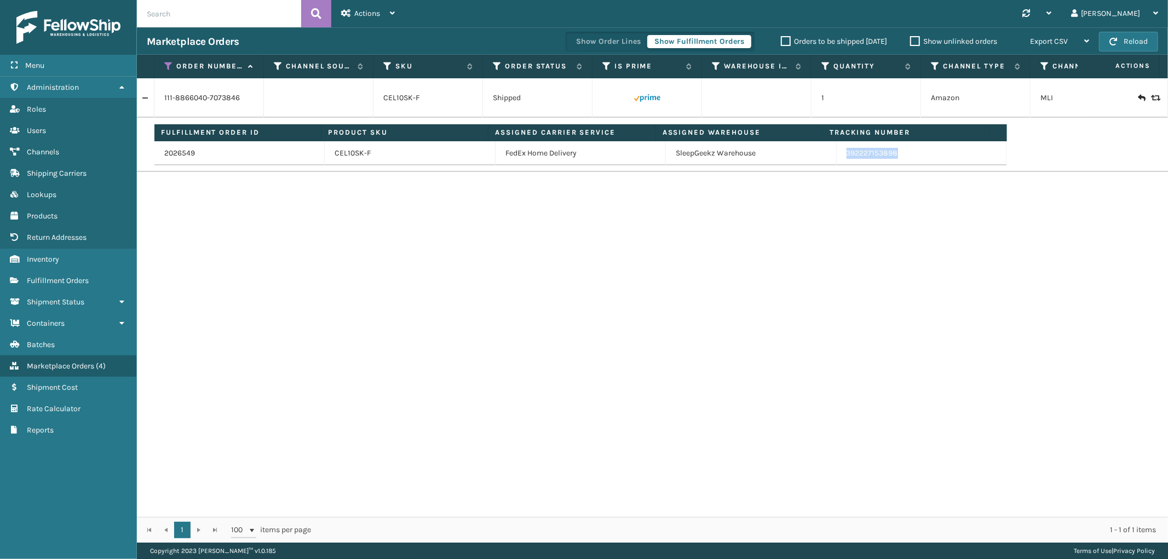
drag, startPoint x: 901, startPoint y: 155, endPoint x: 827, endPoint y: 161, distance: 74.1
click at [827, 161] on tr "2026549 CEL10SK-F FedEx Home Delivery SleepGeekz Warehouse 392227153898" at bounding box center [580, 153] width 852 height 24
copy tr "392227153898"
click at [170, 64] on icon at bounding box center [168, 66] width 9 height 10
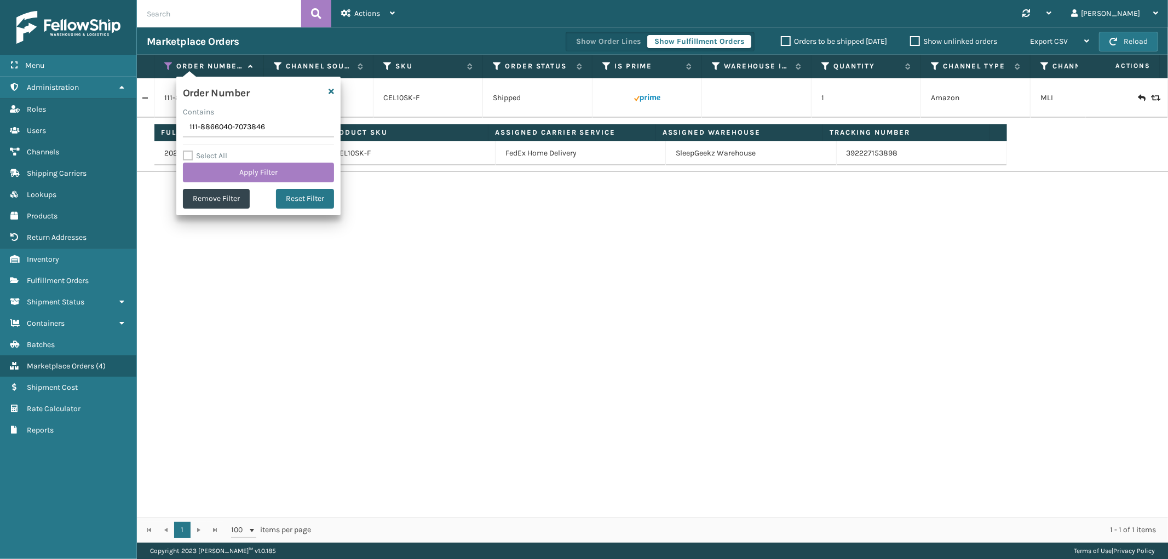
click at [214, 128] on input "111-8866040-7073846" at bounding box center [258, 128] width 151 height 20
click at [213, 128] on input "111-8866040-7073846" at bounding box center [258, 128] width 151 height 20
click at [209, 134] on input "111-8866040-7073846" at bounding box center [258, 128] width 151 height 20
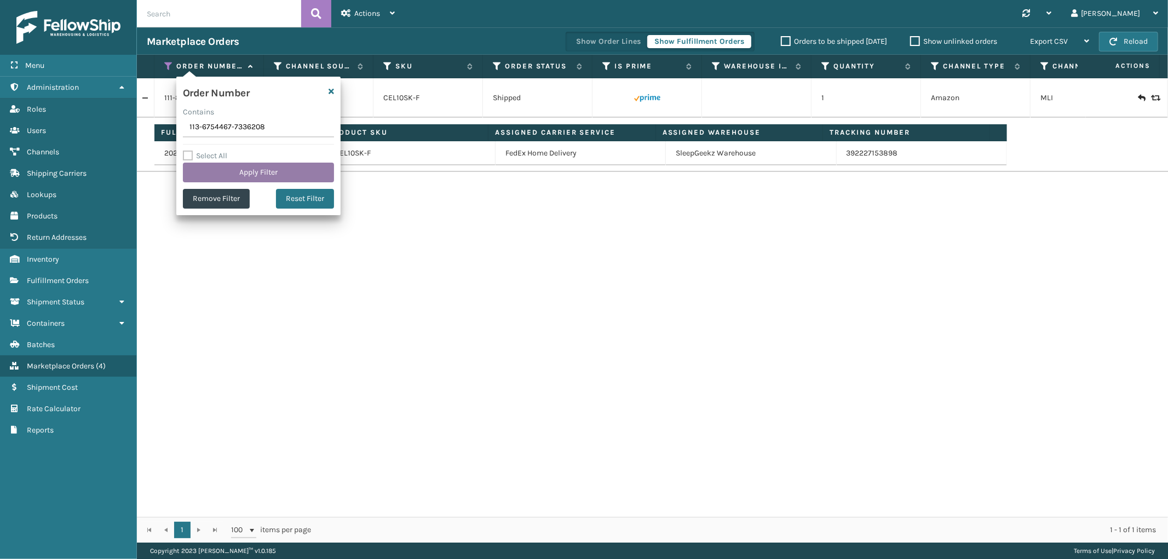
type input "113-6754467-7336208"
click at [206, 169] on button "Apply Filter" at bounding box center [258, 173] width 151 height 20
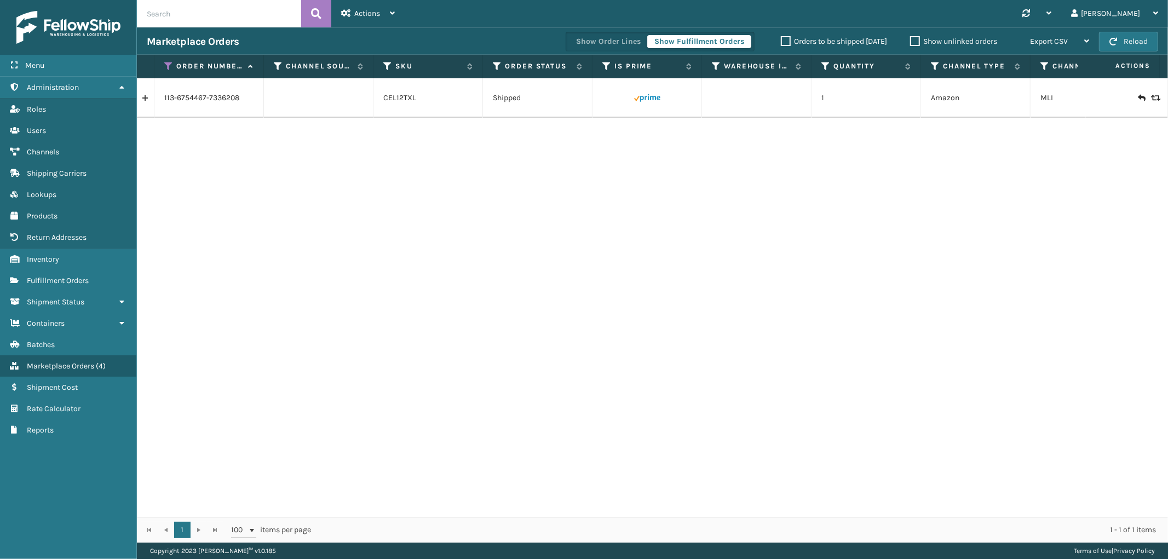
click at [140, 100] on link at bounding box center [145, 98] width 17 height 18
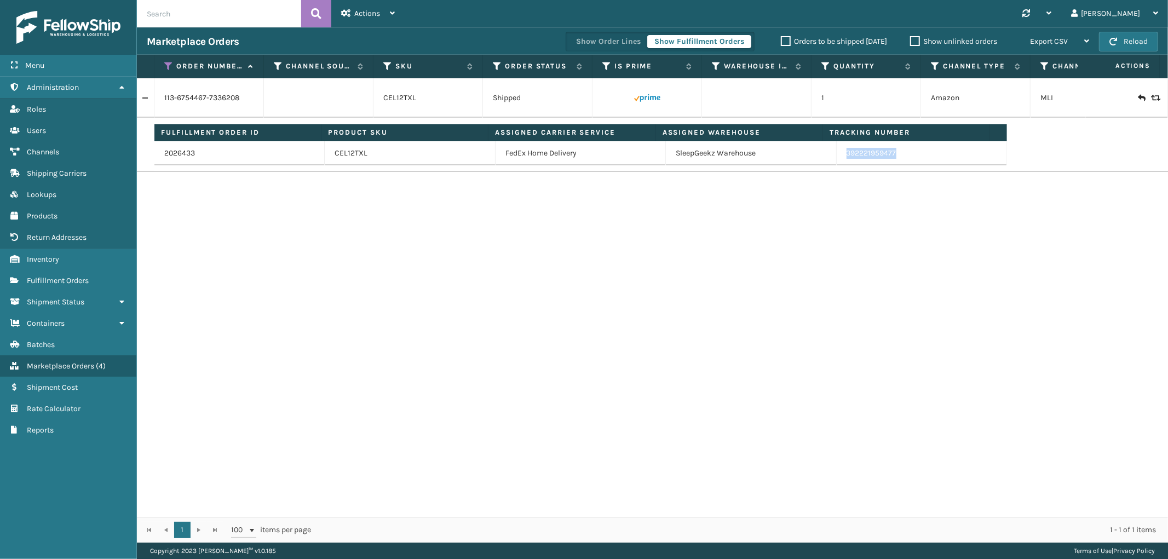
drag, startPoint x: 905, startPoint y: 157, endPoint x: 840, endPoint y: 162, distance: 65.9
click at [840, 162] on td "392221959477" at bounding box center [921, 153] width 170 height 24
copy link "392221959477"
click at [170, 63] on icon at bounding box center [168, 66] width 9 height 10
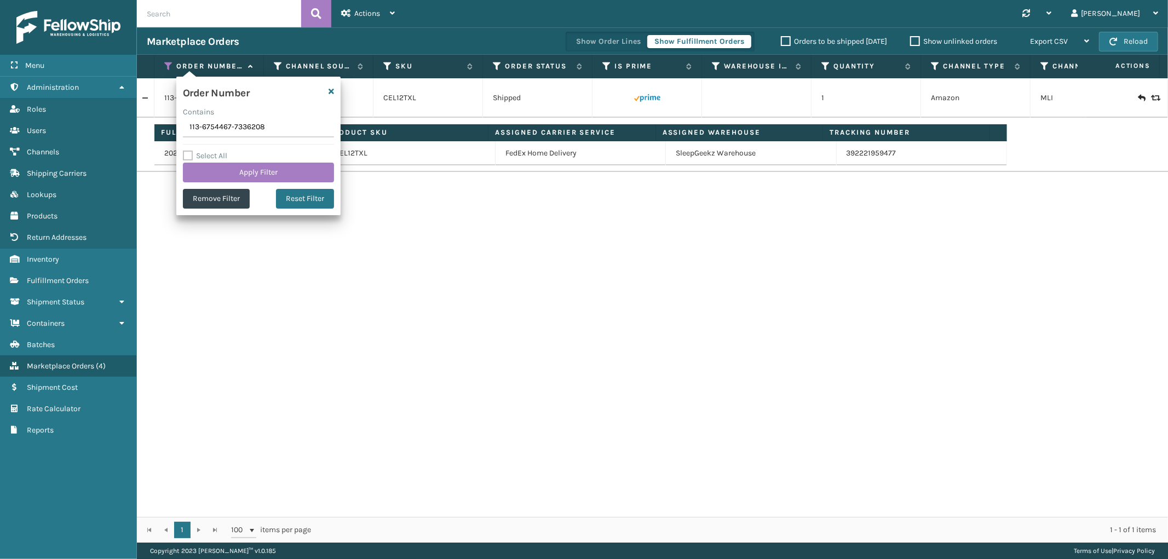
click at [216, 132] on input "113-6754467-7336208" at bounding box center [258, 128] width 151 height 20
click at [216, 131] on input "113-6754467-7336208" at bounding box center [258, 128] width 151 height 20
type input "111-3119931-4449064"
click at [208, 165] on button "Apply Filter" at bounding box center [258, 173] width 151 height 20
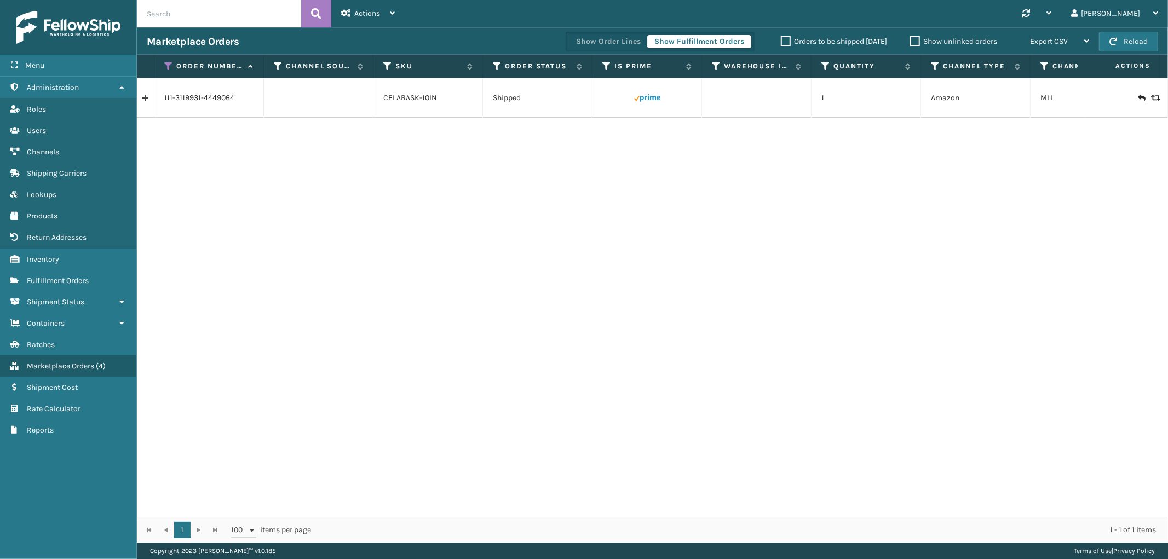
click at [149, 101] on link at bounding box center [145, 98] width 17 height 18
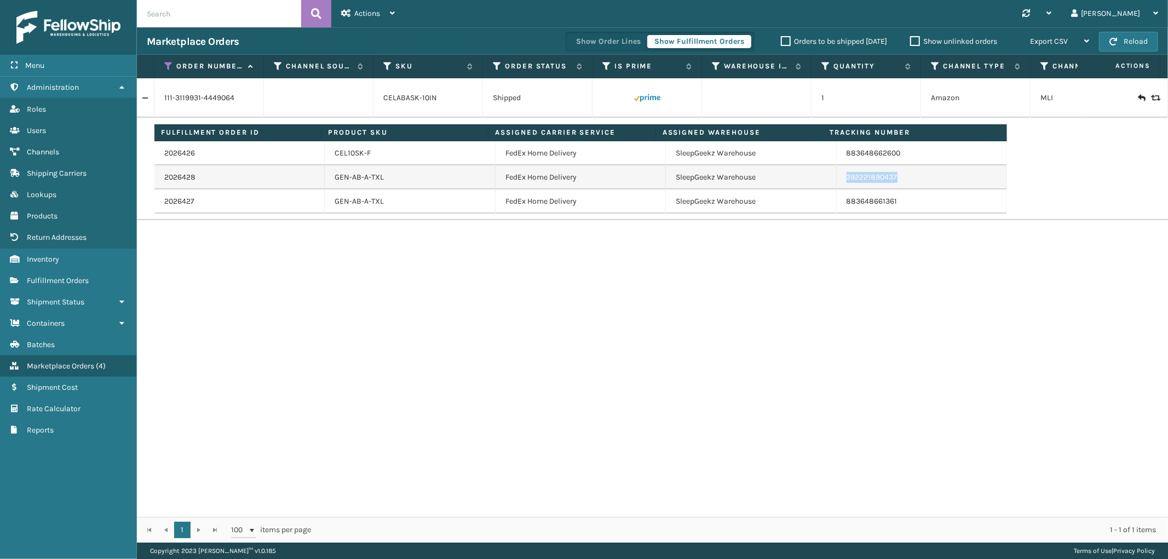
drag, startPoint x: 904, startPoint y: 178, endPoint x: 840, endPoint y: 183, distance: 64.2
click at [840, 183] on td "392221890437" at bounding box center [921, 177] width 170 height 24
copy link "392221890437"
click at [1094, 308] on div "111-3119931-4449064 CELABASK-10IN Shipped 1 Amazon MLI Fulfillment Order ID Pro…" at bounding box center [652, 297] width 1031 height 438
drag, startPoint x: 170, startPoint y: 63, endPoint x: 173, endPoint y: 97, distance: 34.6
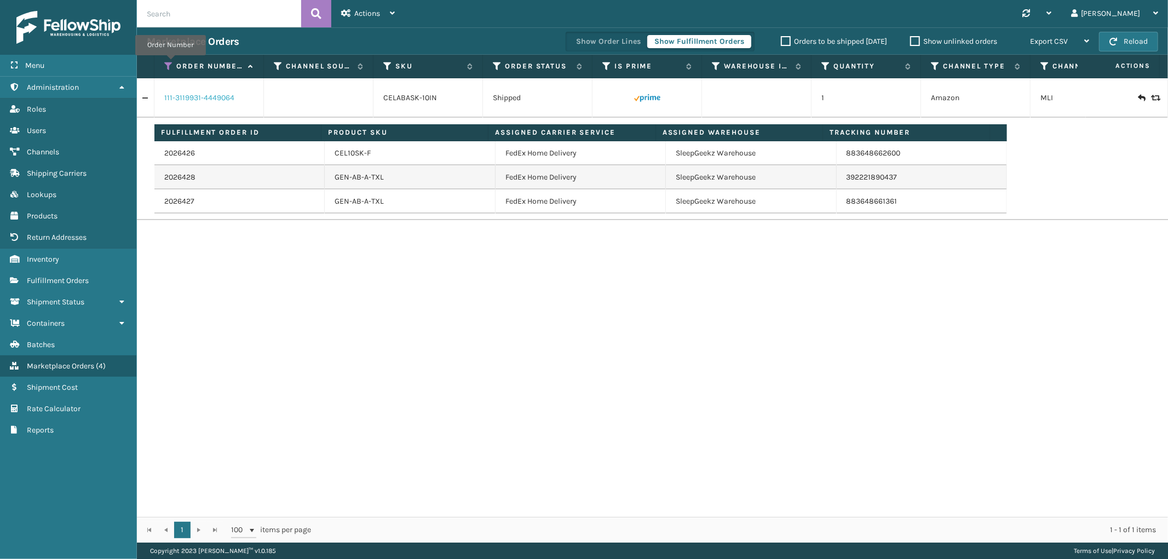
click at [170, 63] on icon at bounding box center [168, 66] width 9 height 10
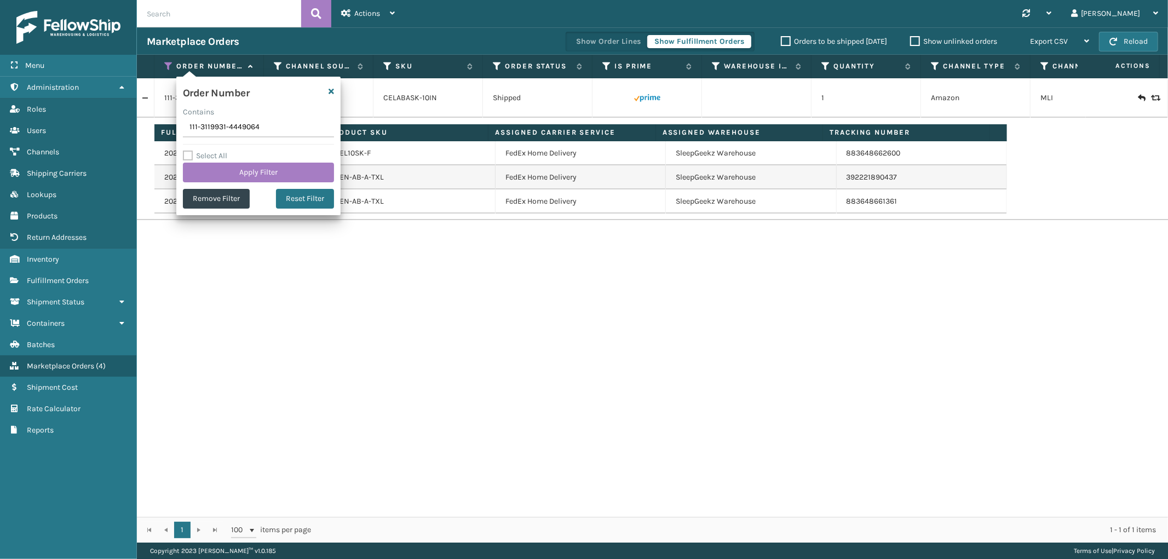
click at [200, 132] on input "111-3119931-4449064" at bounding box center [258, 128] width 151 height 20
click at [199, 132] on input "111-3119931-4449064" at bounding box center [258, 128] width 151 height 20
type input "113-0753234-1233869"
click at [201, 174] on button "Apply Filter" at bounding box center [258, 173] width 151 height 20
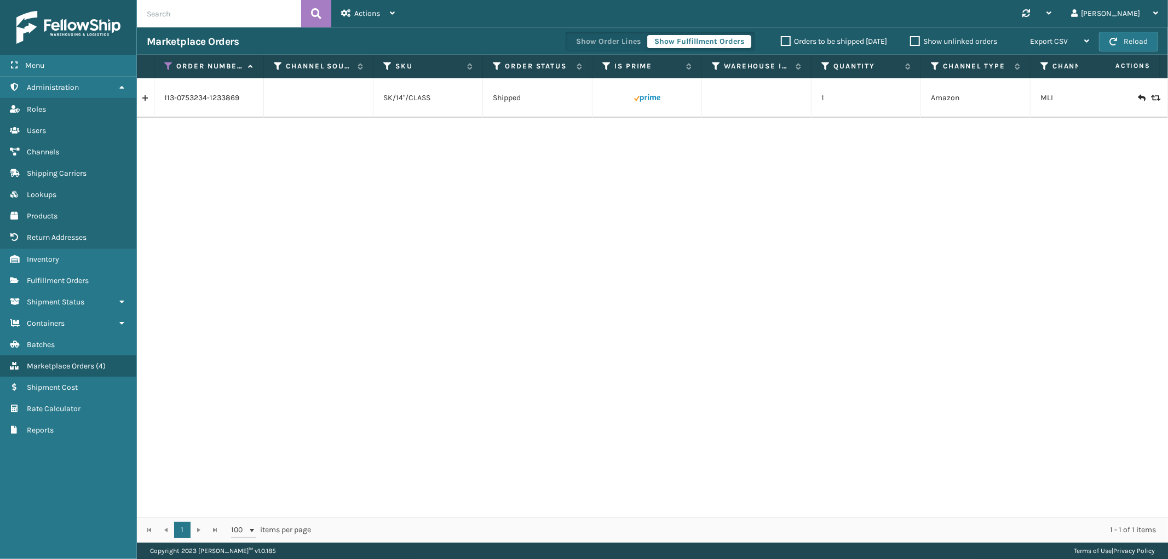
click at [147, 102] on link at bounding box center [145, 98] width 17 height 18
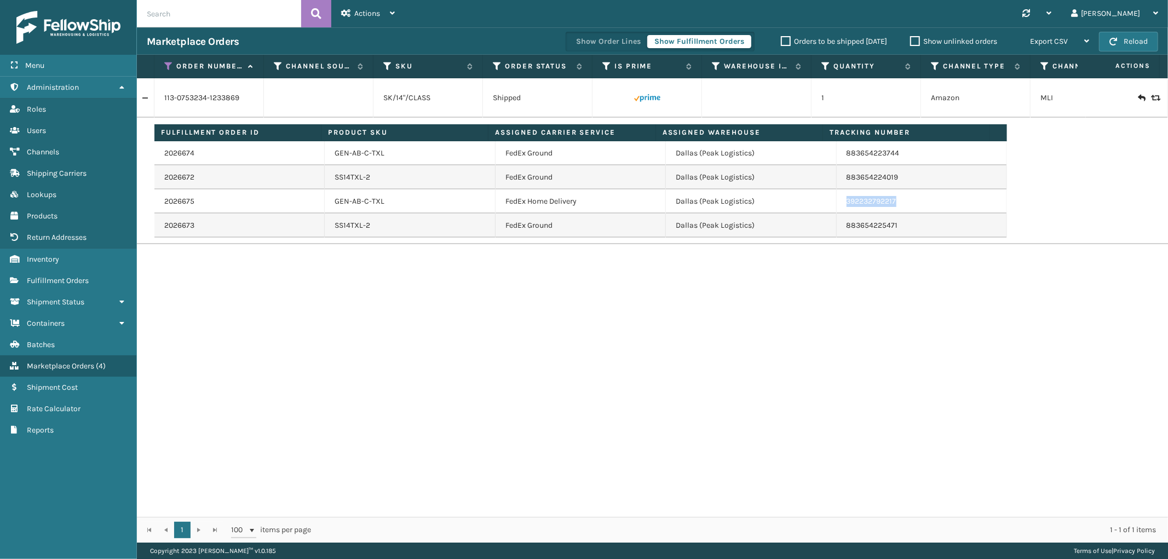
drag, startPoint x: 901, startPoint y: 203, endPoint x: 838, endPoint y: 211, distance: 64.0
click at [838, 210] on td "392232792217" at bounding box center [921, 201] width 170 height 24
copy link "392232792217"
click at [170, 62] on icon at bounding box center [168, 66] width 9 height 10
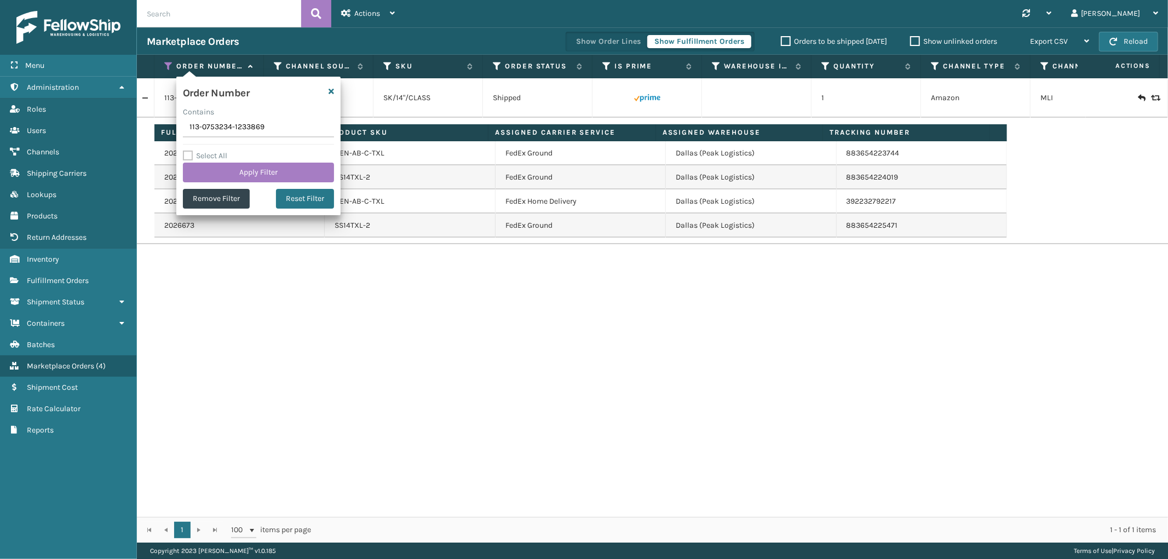
click at [220, 128] on input "113-0753234-1233869" at bounding box center [258, 128] width 151 height 20
type input "114-9523406-8149802"
click at [205, 170] on button "Apply Filter" at bounding box center [258, 173] width 151 height 20
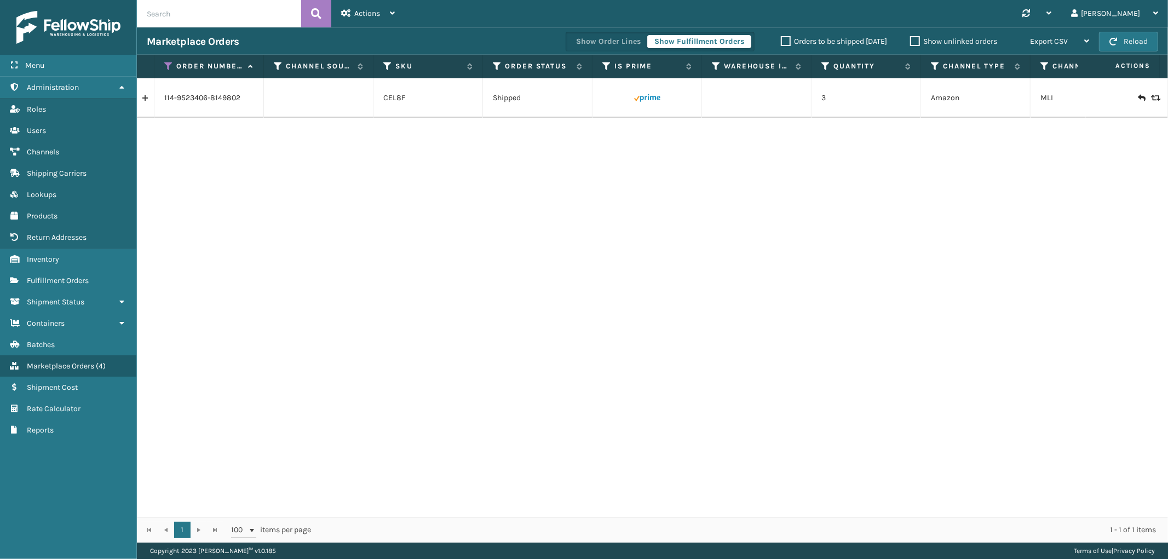
click at [144, 100] on link at bounding box center [145, 98] width 17 height 18
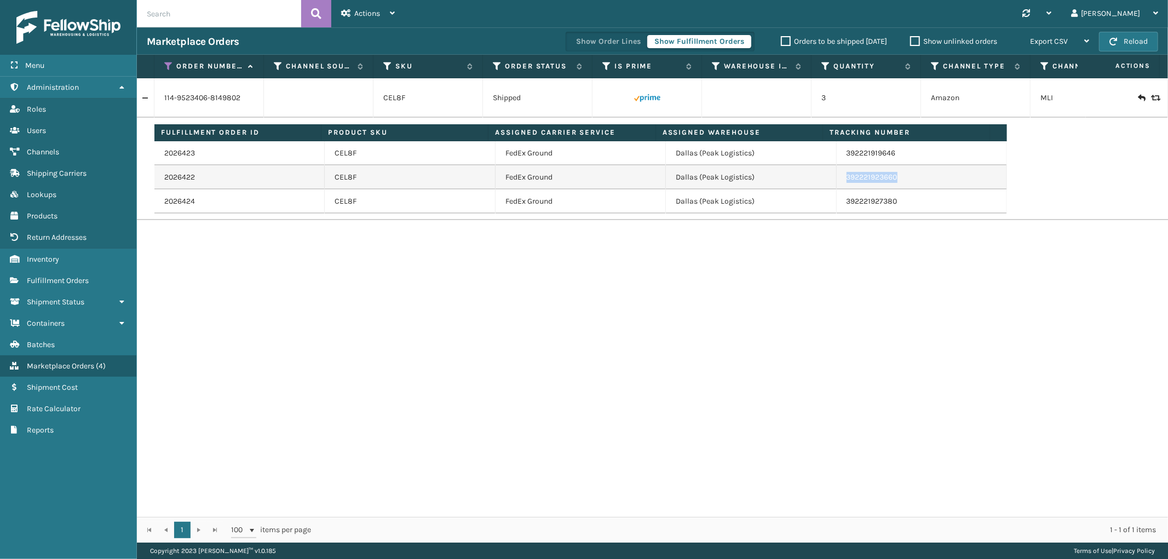
drag, startPoint x: 901, startPoint y: 177, endPoint x: 998, endPoint y: 244, distance: 117.8
click at [840, 185] on td "392221923660" at bounding box center [921, 177] width 170 height 24
copy link "392221923660"
click at [170, 67] on icon at bounding box center [168, 66] width 9 height 10
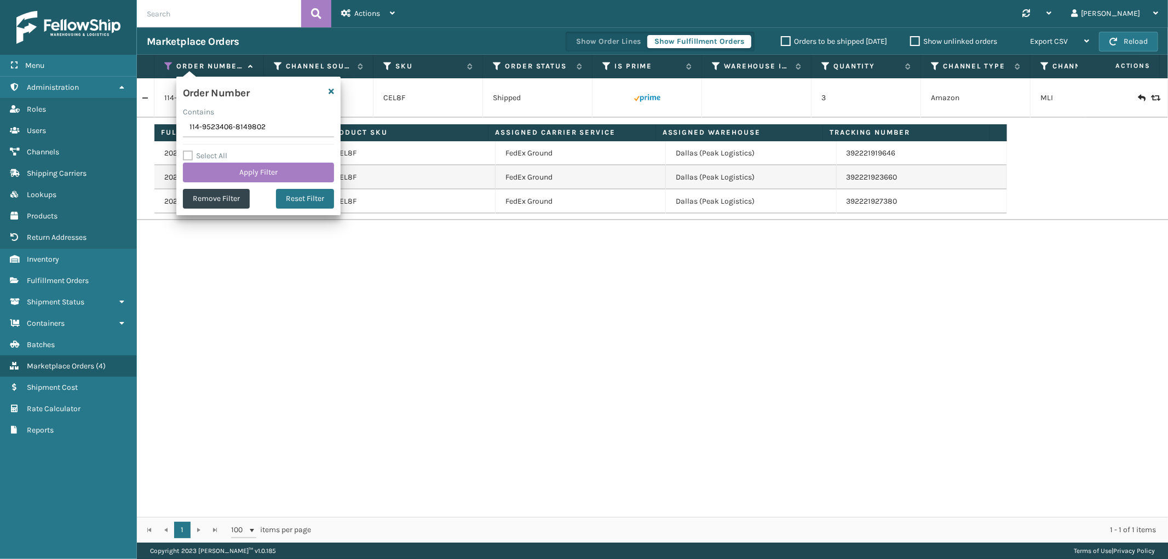
click at [201, 122] on input "114-9523406-8149802" at bounding box center [258, 128] width 151 height 20
type input "112-4870786-3748252"
click at [209, 168] on button "Apply Filter" at bounding box center [258, 173] width 151 height 20
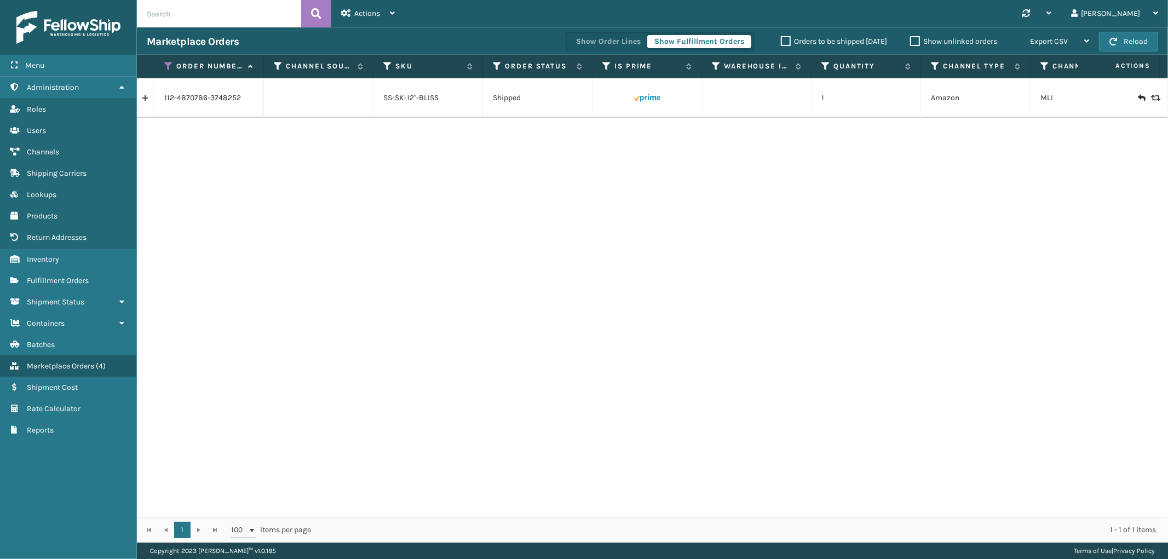
click at [141, 104] on link at bounding box center [145, 98] width 17 height 18
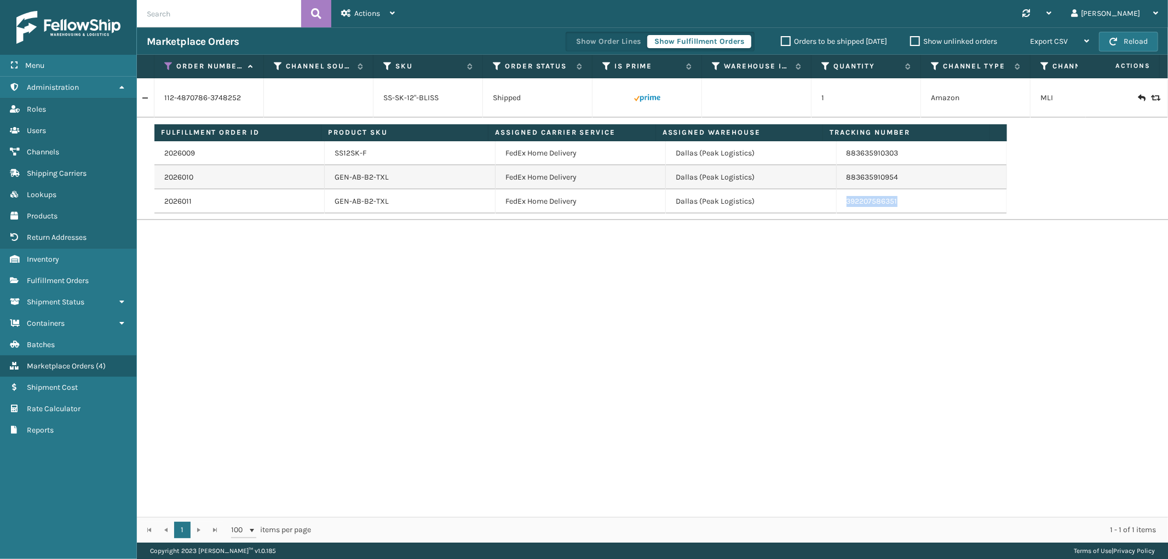
drag, startPoint x: 897, startPoint y: 197, endPoint x: 839, endPoint y: 208, distance: 59.1
click at [839, 208] on td "392207586351" at bounding box center [921, 201] width 170 height 24
copy link "392207586351"
click at [84, 281] on link "Channels Fulfillment Orders" at bounding box center [68, 280] width 136 height 21
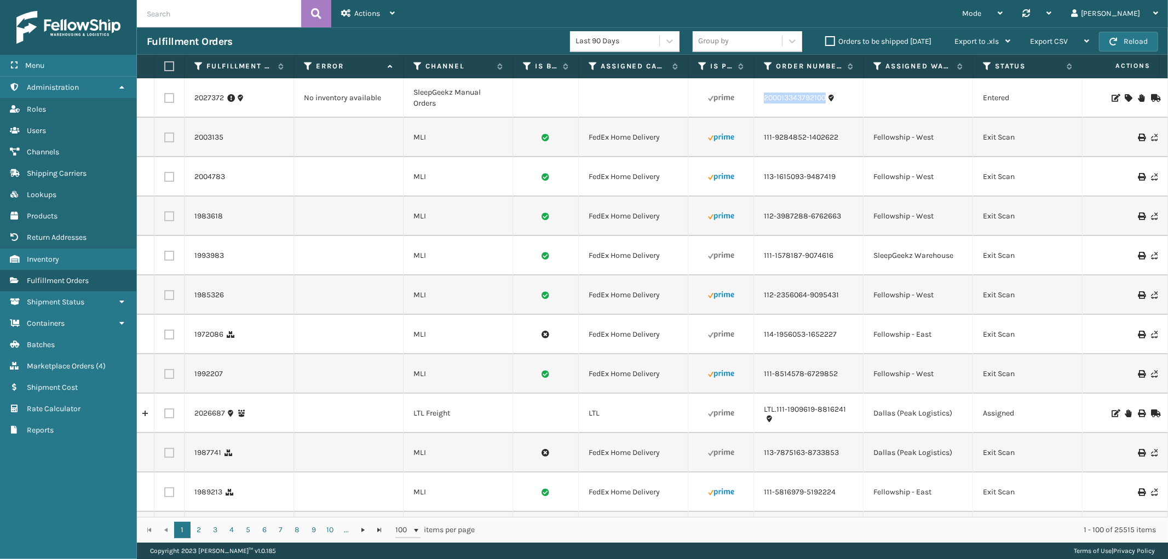
drag, startPoint x: 829, startPoint y: 105, endPoint x: 757, endPoint y: 105, distance: 72.3
click at [757, 105] on td "200013343792100" at bounding box center [808, 97] width 109 height 39
click at [206, 100] on link "2027372" at bounding box center [209, 98] width 30 height 11
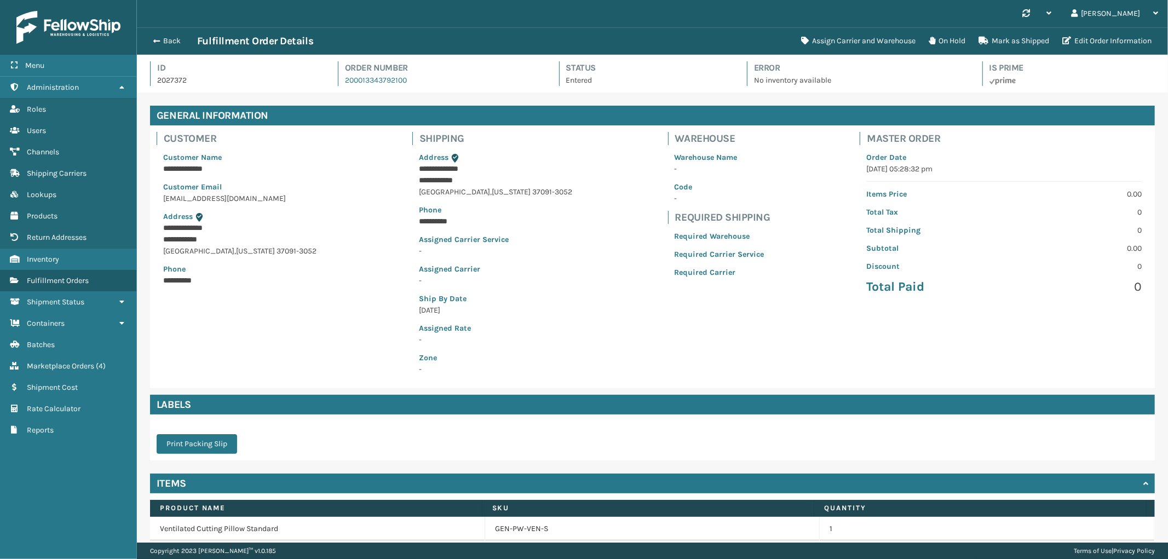
scroll to position [26, 1031]
click at [857, 34] on button "Assign Carrier and Warehouse" at bounding box center [858, 41] width 128 height 22
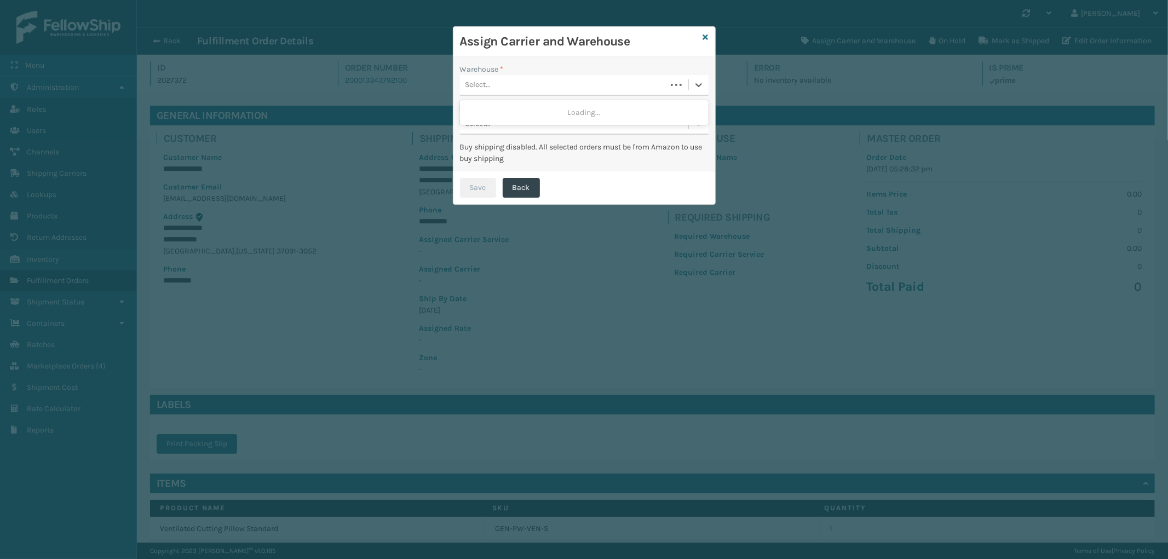
click at [524, 80] on div "Select..." at bounding box center [563, 85] width 206 height 18
click at [528, 133] on div "SleepGeekz Warehouse" at bounding box center [584, 133] width 249 height 20
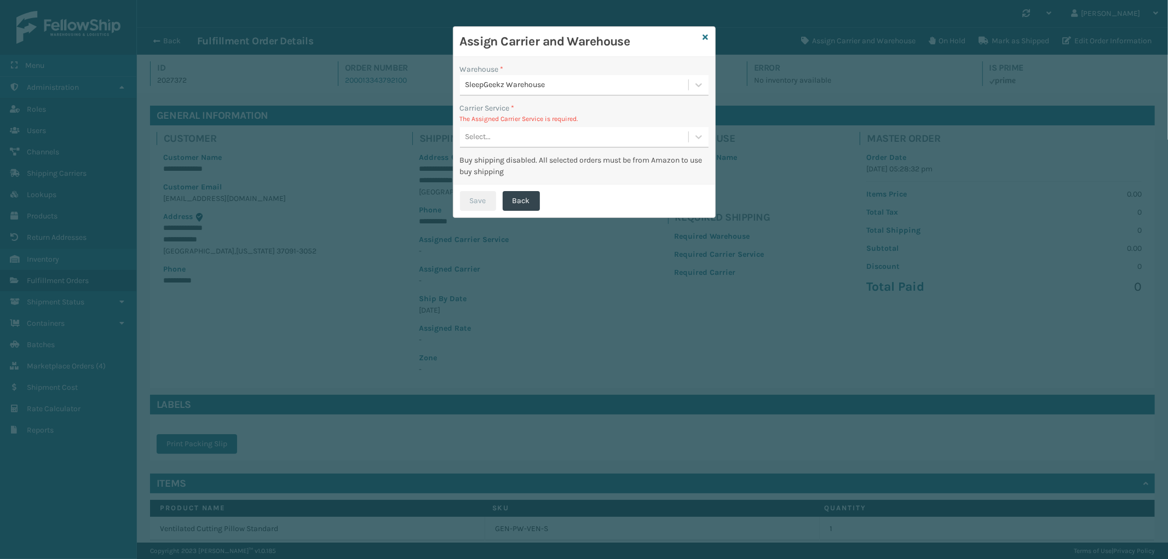
click at [555, 132] on div "Select..." at bounding box center [574, 137] width 228 height 18
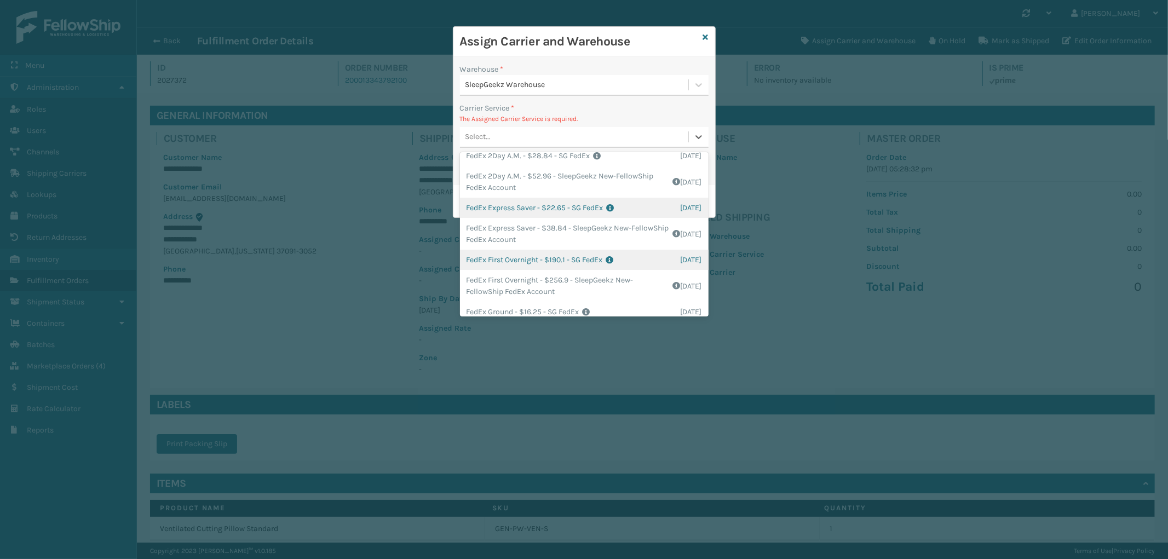
scroll to position [122, 0]
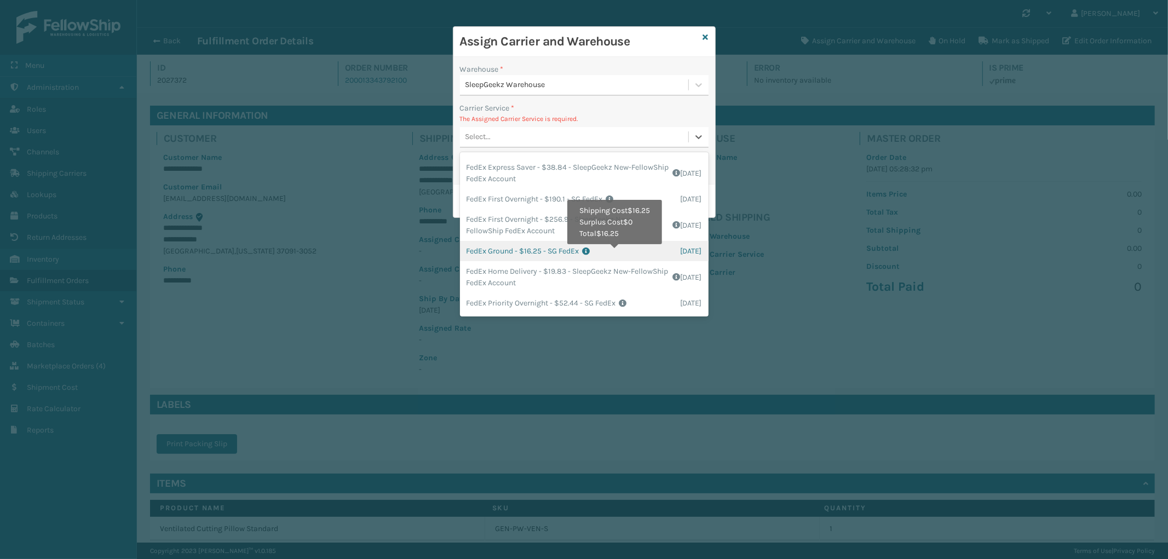
click at [616, 252] on icon at bounding box center [631, 251] width 98 height 8
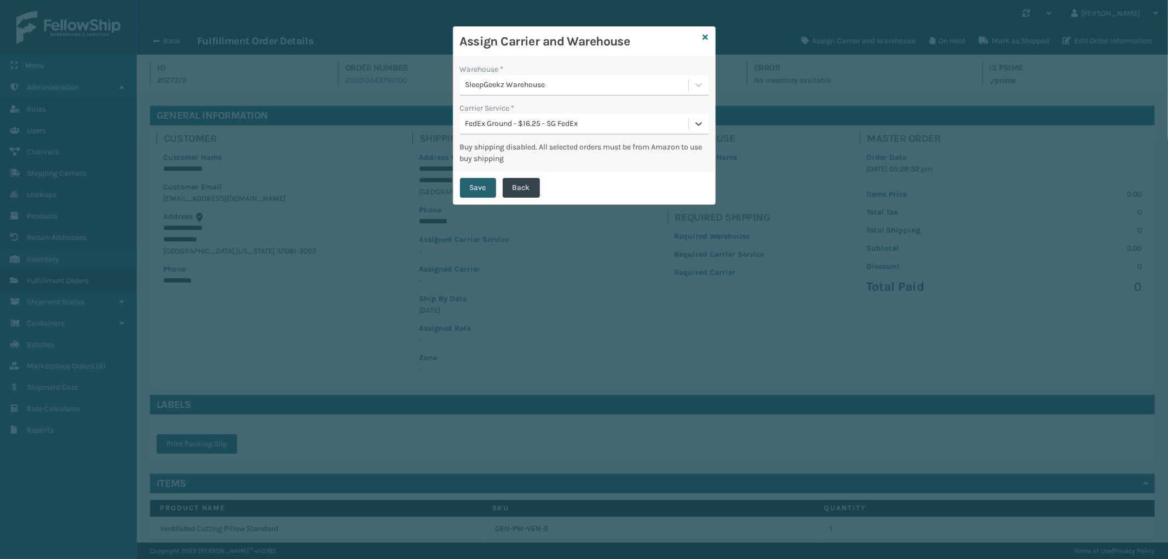
click at [483, 184] on button "Save" at bounding box center [478, 188] width 36 height 20
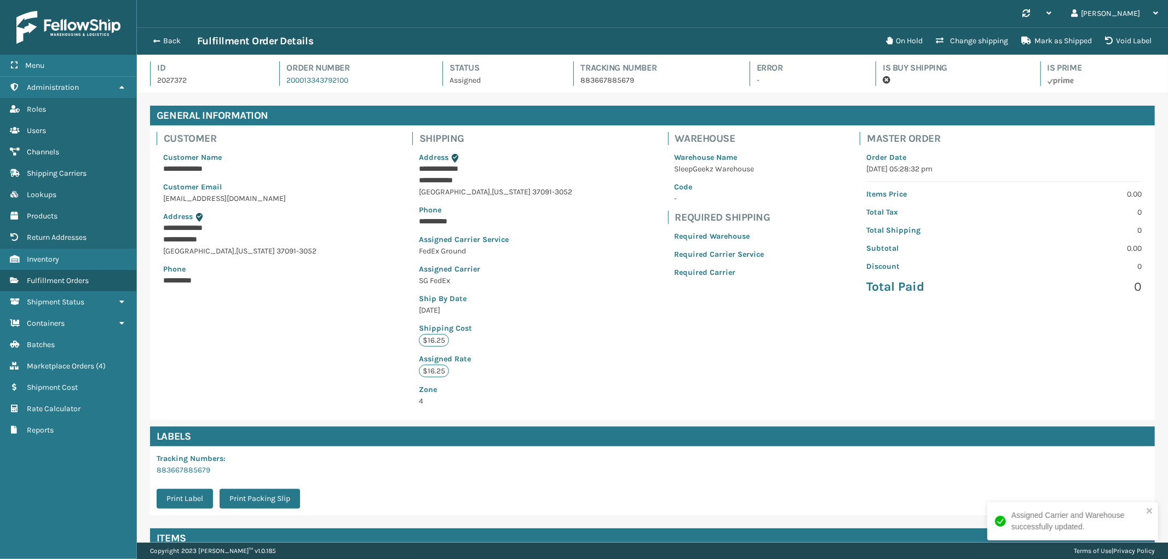
scroll to position [26, 1031]
click at [178, 36] on button "Back" at bounding box center [172, 41] width 50 height 10
